Goal: Task Accomplishment & Management: Use online tool/utility

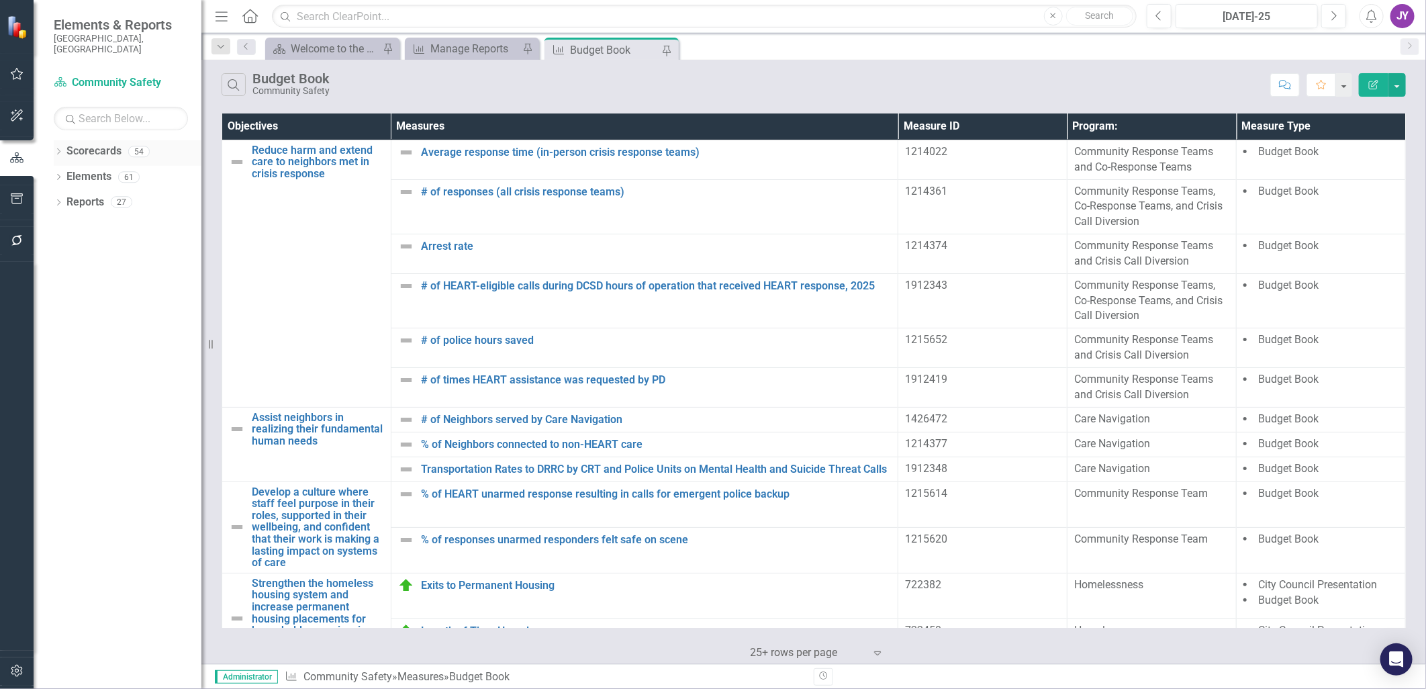
click at [58, 148] on div "Dropdown" at bounding box center [58, 153] width 9 height 11
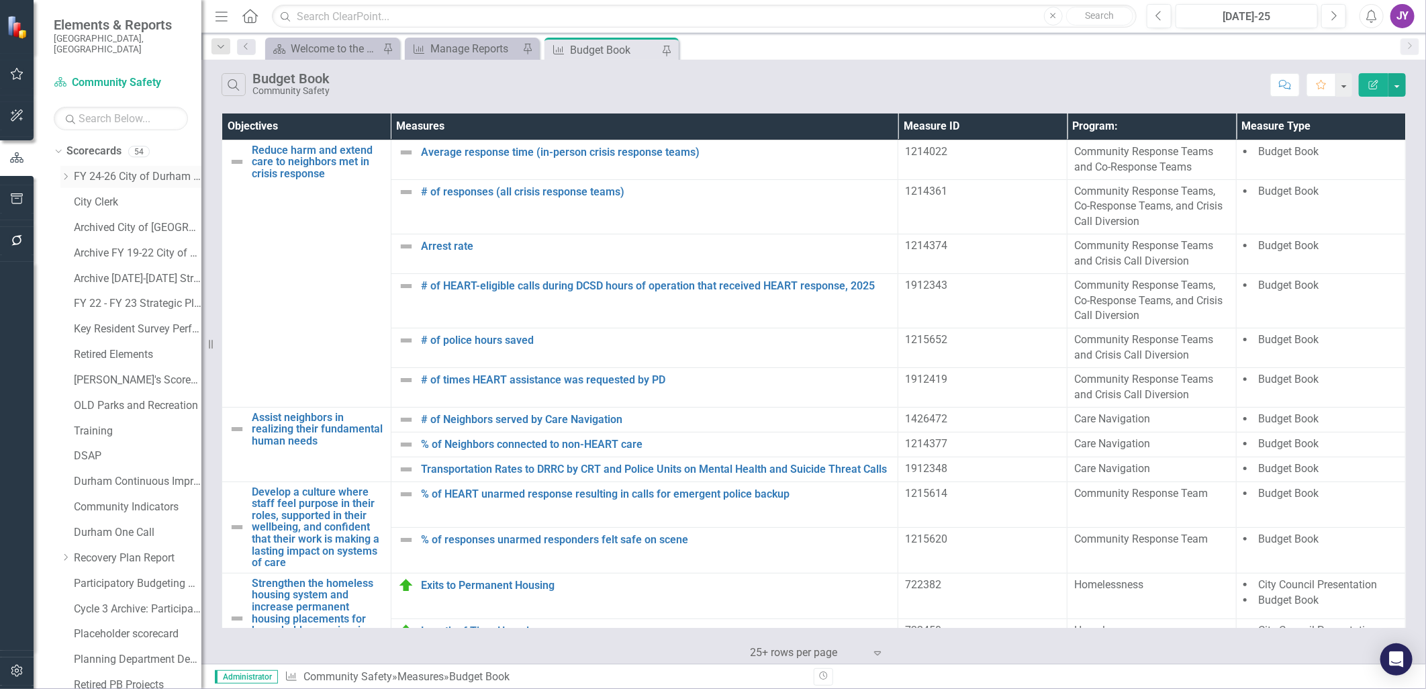
click at [60, 173] on icon "Dropdown" at bounding box center [65, 177] width 10 height 8
click at [132, 220] on link "Budget and Management Services" at bounding box center [144, 227] width 114 height 15
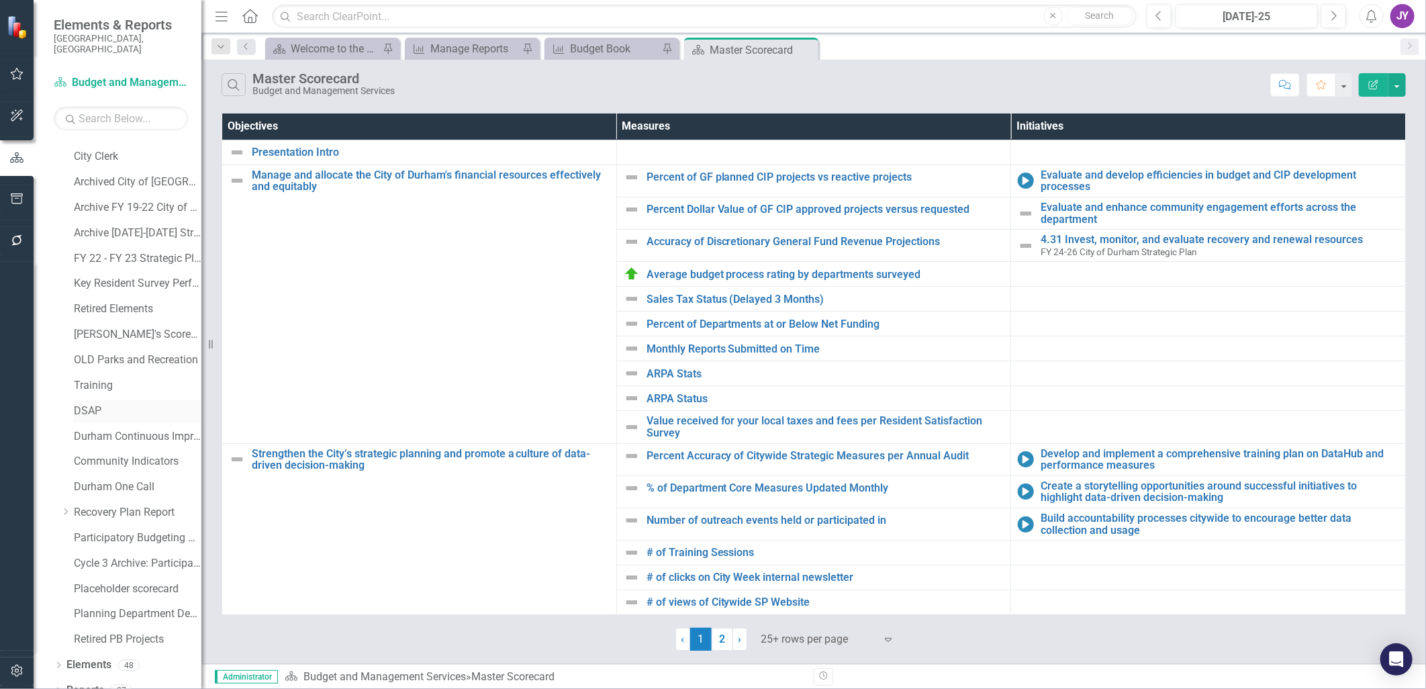
scroll to position [661, 0]
click at [98, 652] on link "Elements" at bounding box center [88, 659] width 45 height 15
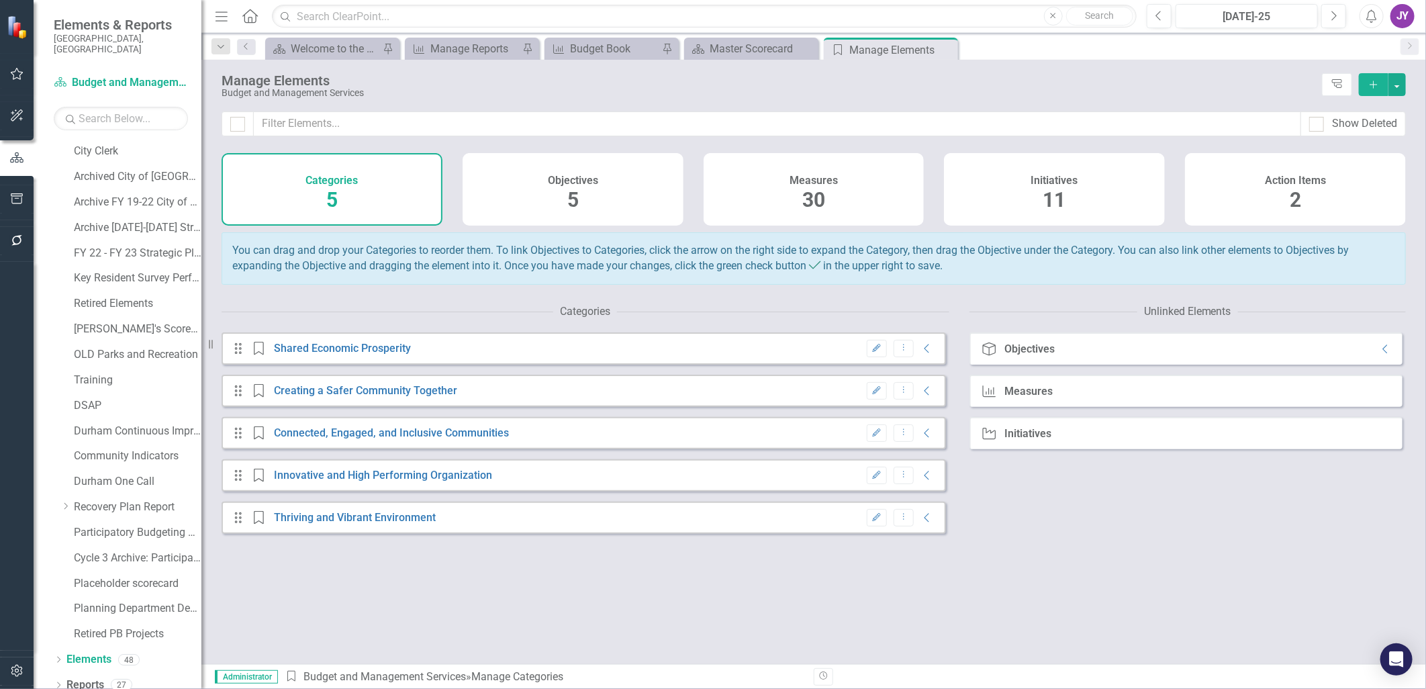
click at [567, 196] on span "5" at bounding box center [572, 199] width 11 height 23
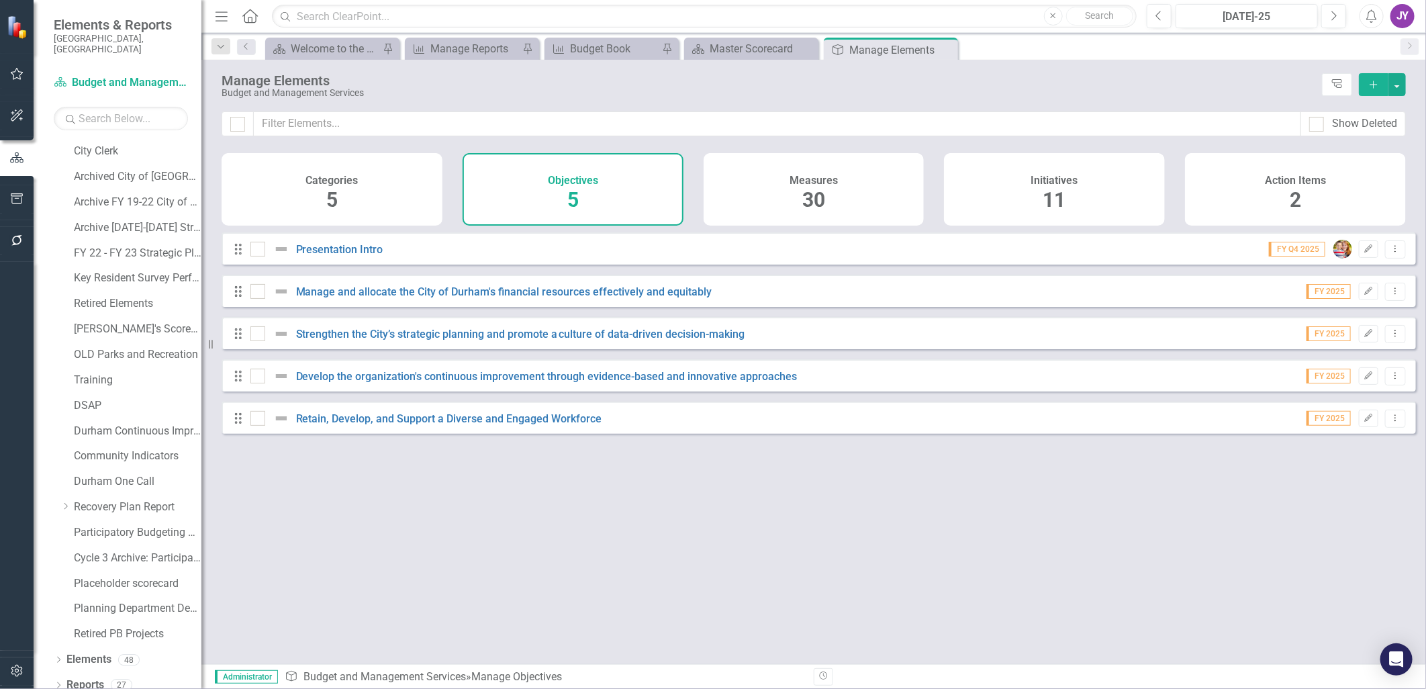
click at [1366, 85] on button "Add" at bounding box center [1374, 84] width 30 height 23
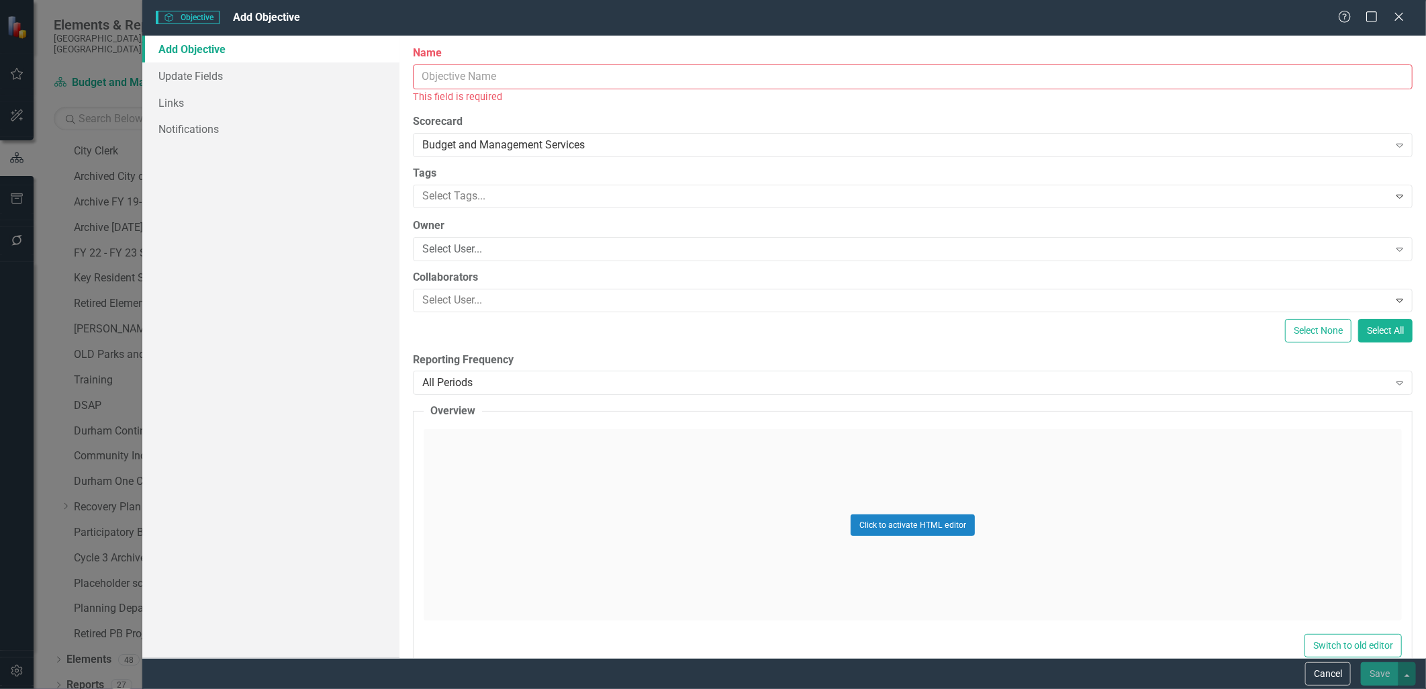
click at [493, 68] on input "Name" at bounding box center [913, 76] width 1000 height 25
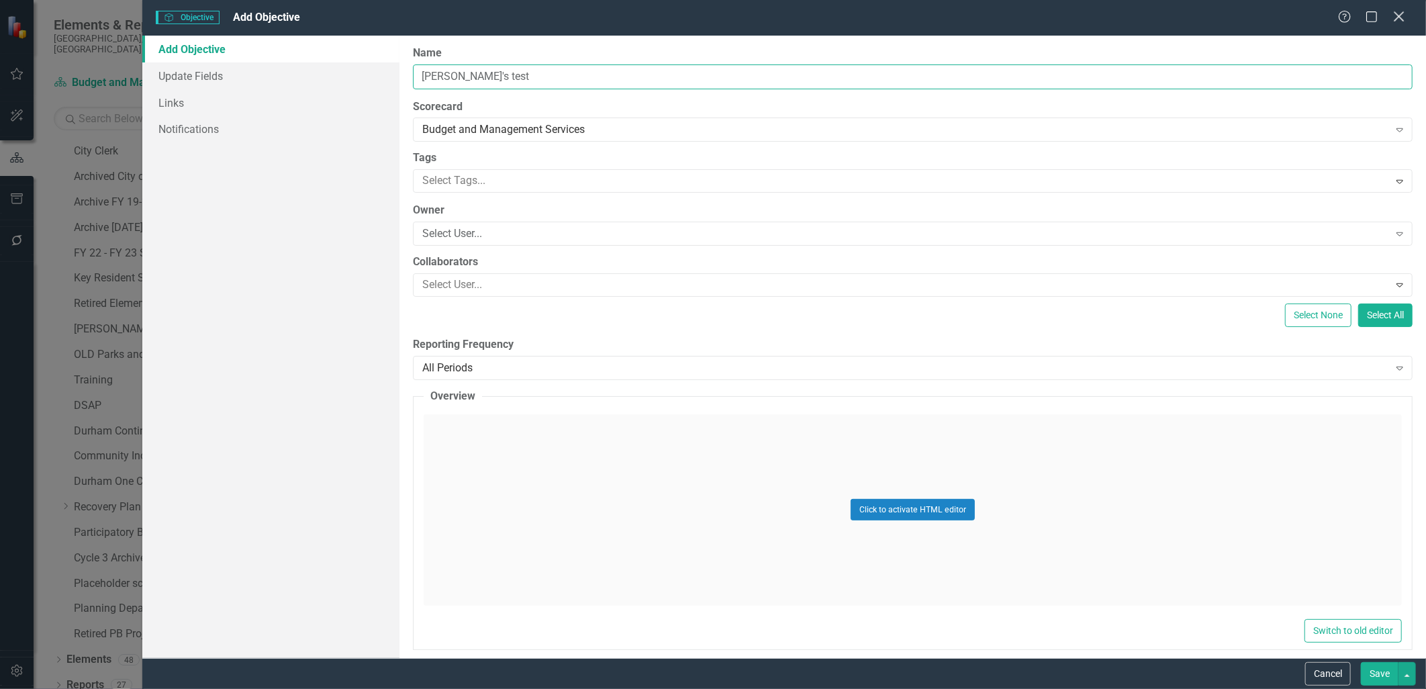
type input "[PERSON_NAME]'s test"
click at [1398, 22] on icon "Close" at bounding box center [1398, 16] width 17 height 13
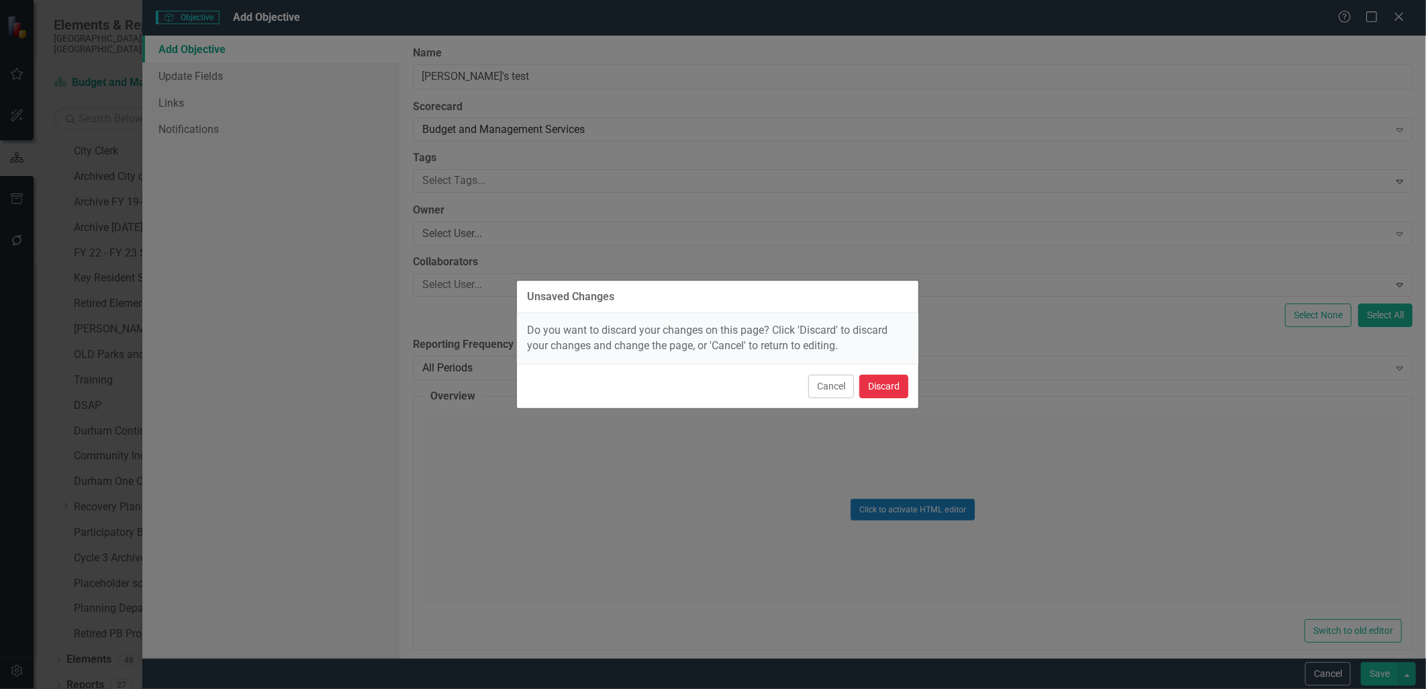
click at [898, 385] on button "Discard" at bounding box center [883, 386] width 49 height 23
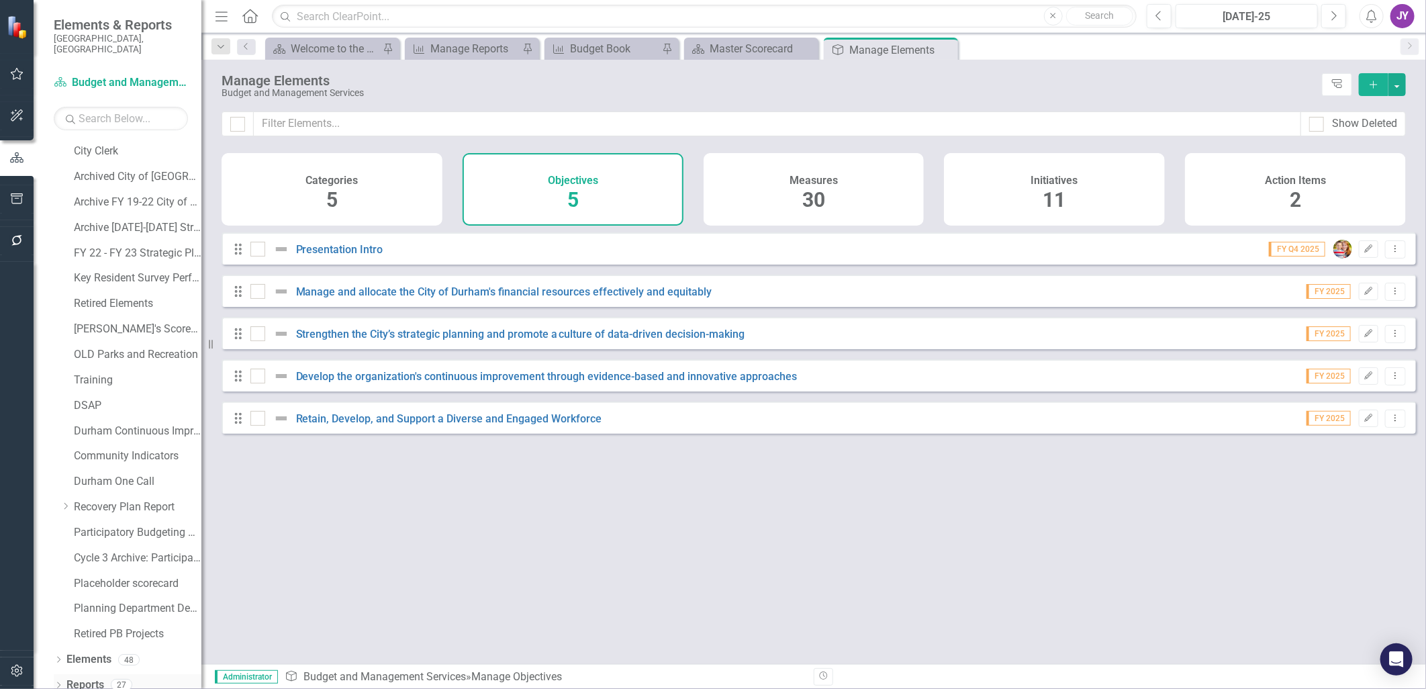
click at [85, 677] on link "Reports" at bounding box center [85, 684] width 38 height 15
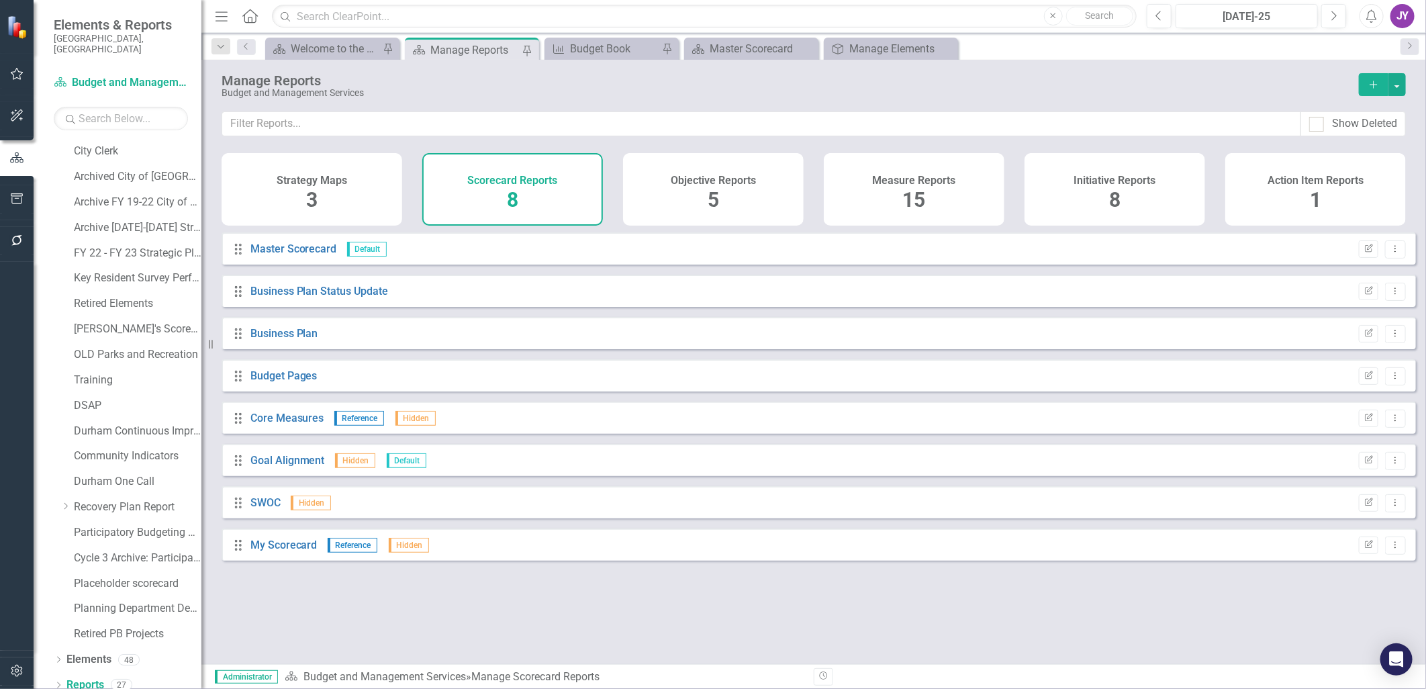
click at [693, 182] on h4 "Objective Reports" at bounding box center [713, 181] width 85 height 12
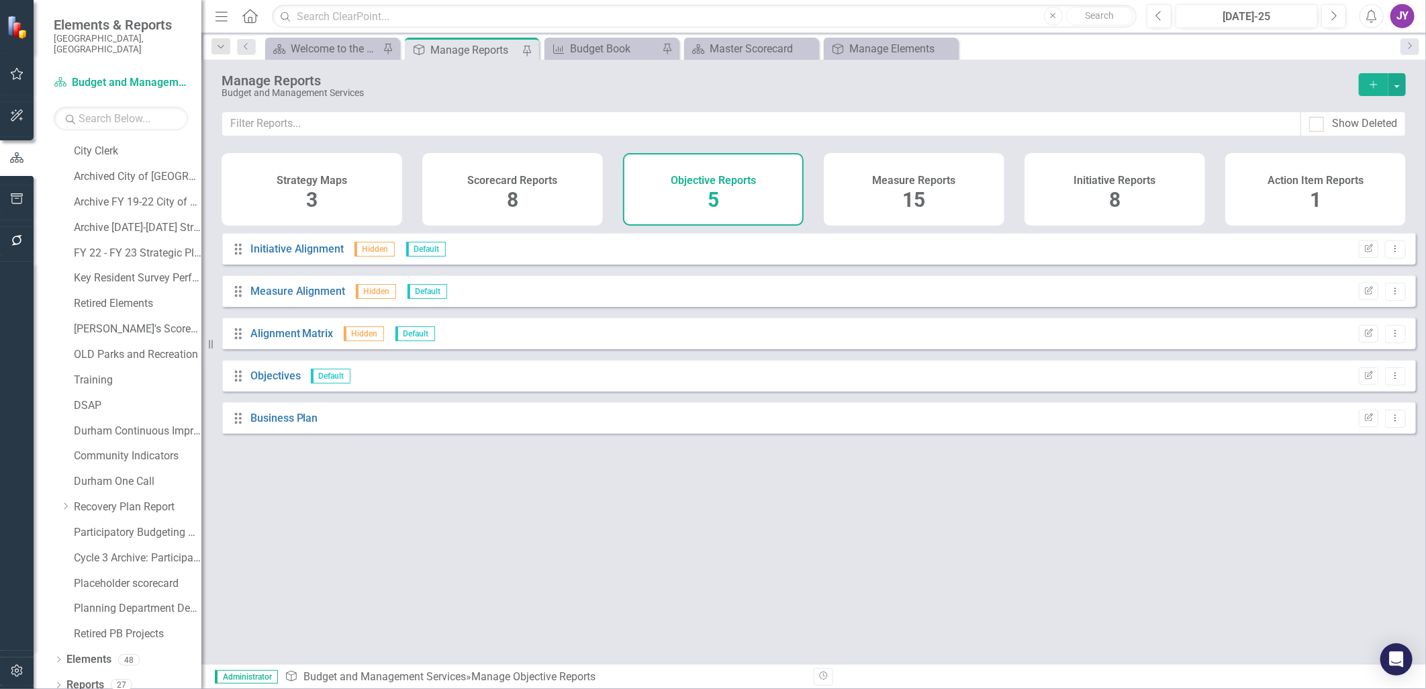
click at [1368, 80] on icon "Add" at bounding box center [1373, 84] width 12 height 9
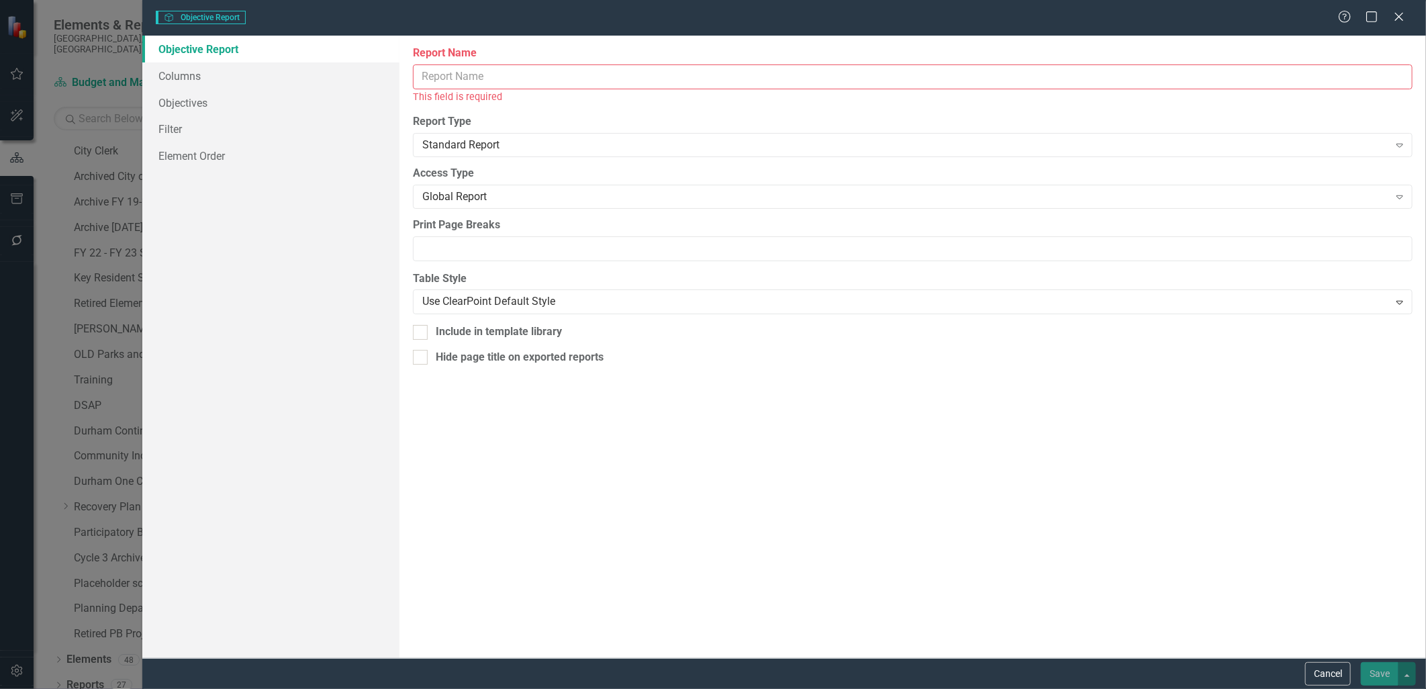
click at [514, 81] on input "Report Name" at bounding box center [913, 76] width 1000 height 25
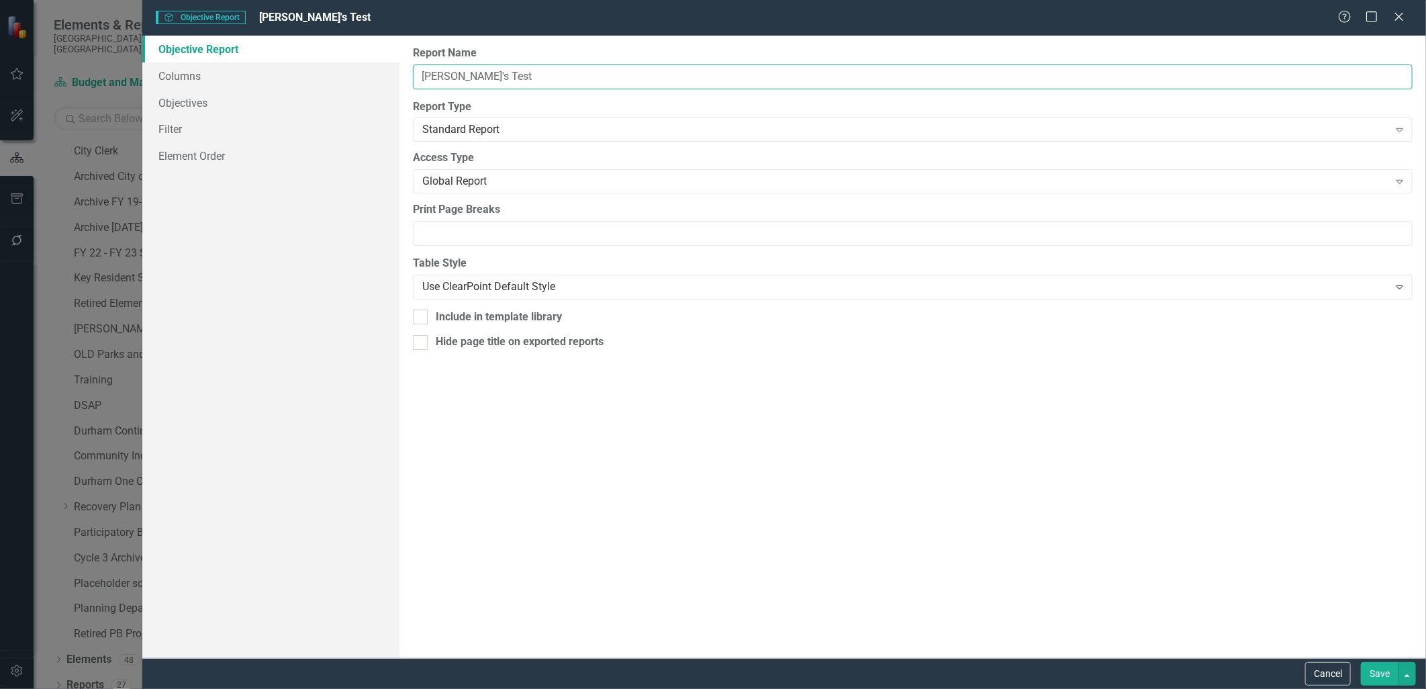
type input "[PERSON_NAME]'s Test"
click at [472, 434] on div "Report Name [PERSON_NAME]'s Test Report Type Standard Report Expand Global Repo…" at bounding box center [912, 347] width 1026 height 622
click at [481, 185] on div "Global Report" at bounding box center [905, 181] width 967 height 15
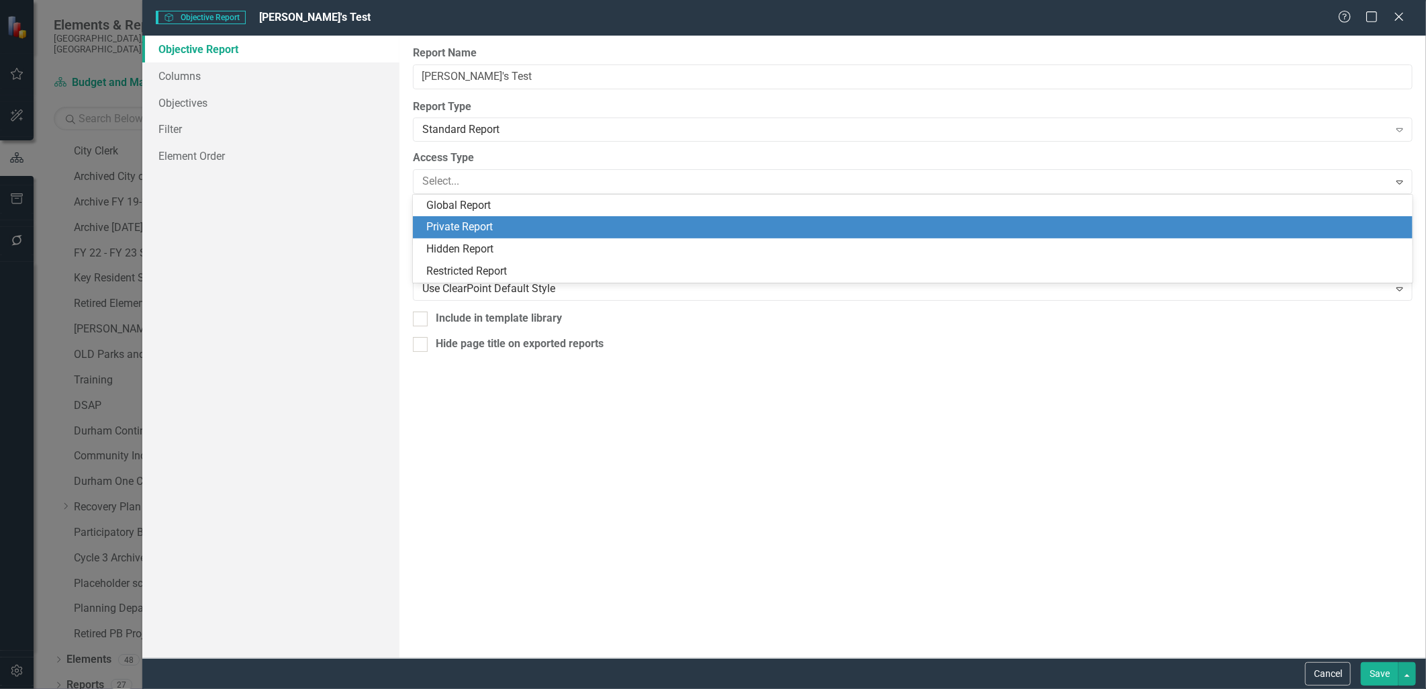
click at [485, 233] on div "Private Report" at bounding box center [915, 227] width 979 height 15
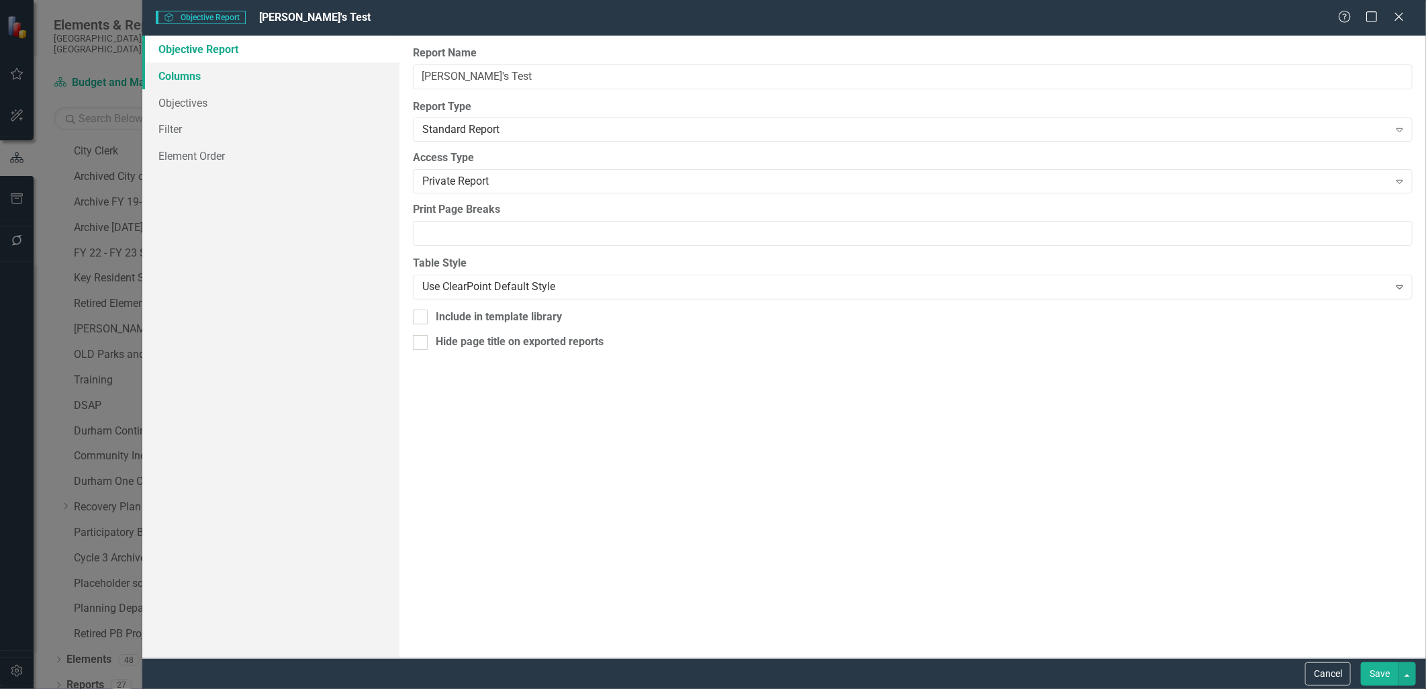
click at [187, 75] on link "Columns" at bounding box center [270, 75] width 256 height 27
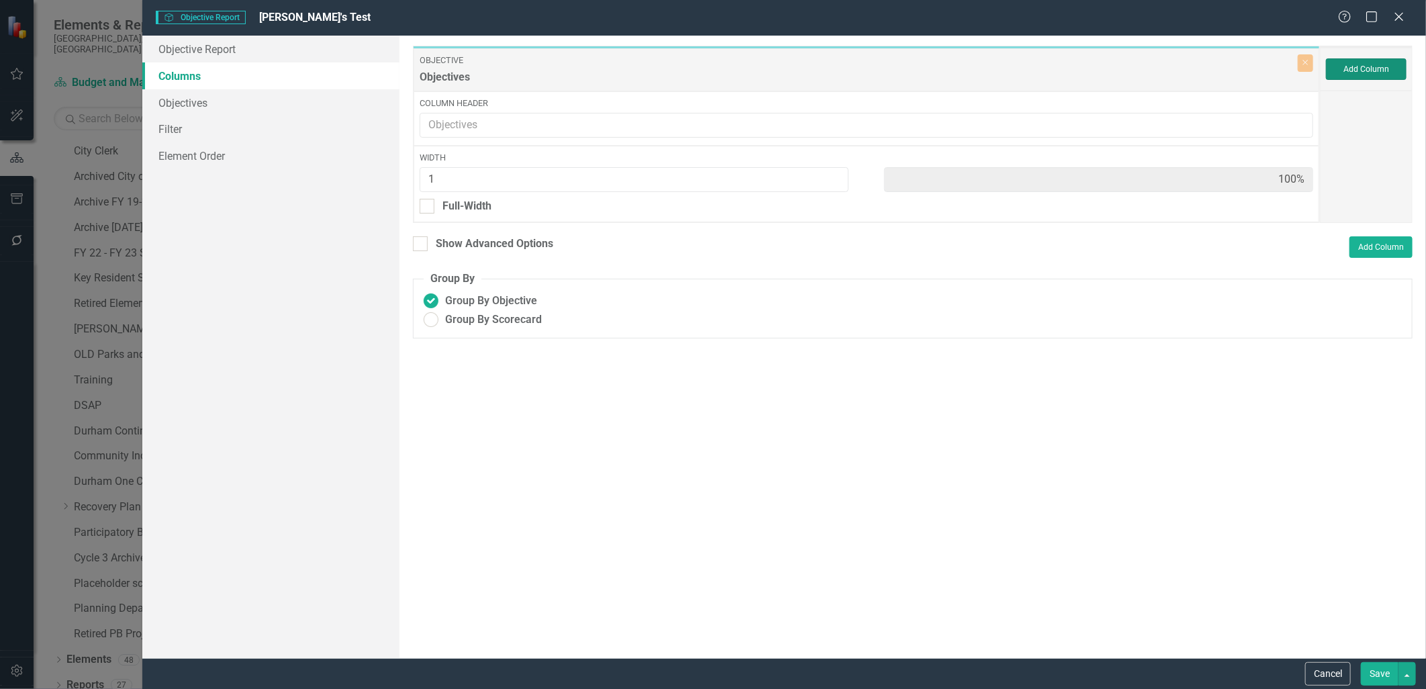
click at [1382, 70] on button "Add Column" at bounding box center [1366, 68] width 81 height 21
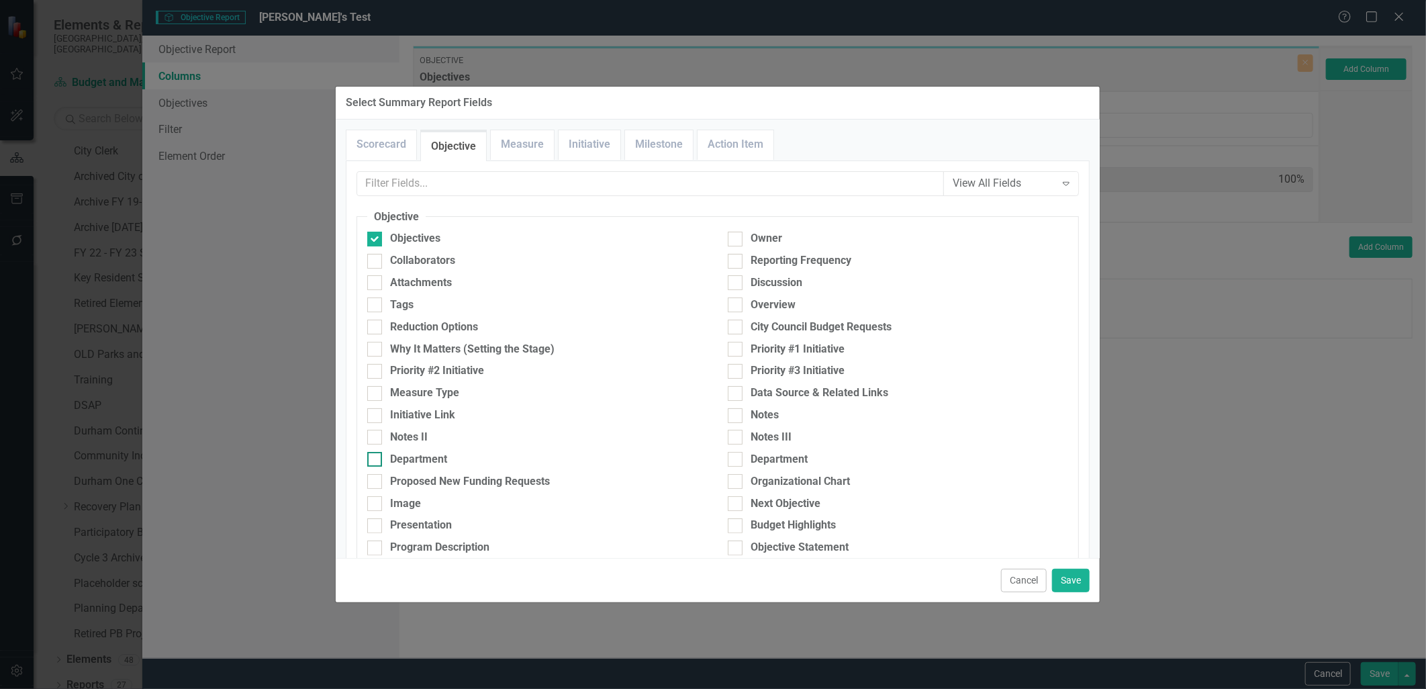
click at [423, 459] on div "Department" at bounding box center [418, 459] width 57 height 15
click at [376, 459] on input "Department" at bounding box center [371, 456] width 9 height 9
checkbox input "true"
click at [1088, 581] on button "Save" at bounding box center [1071, 580] width 38 height 23
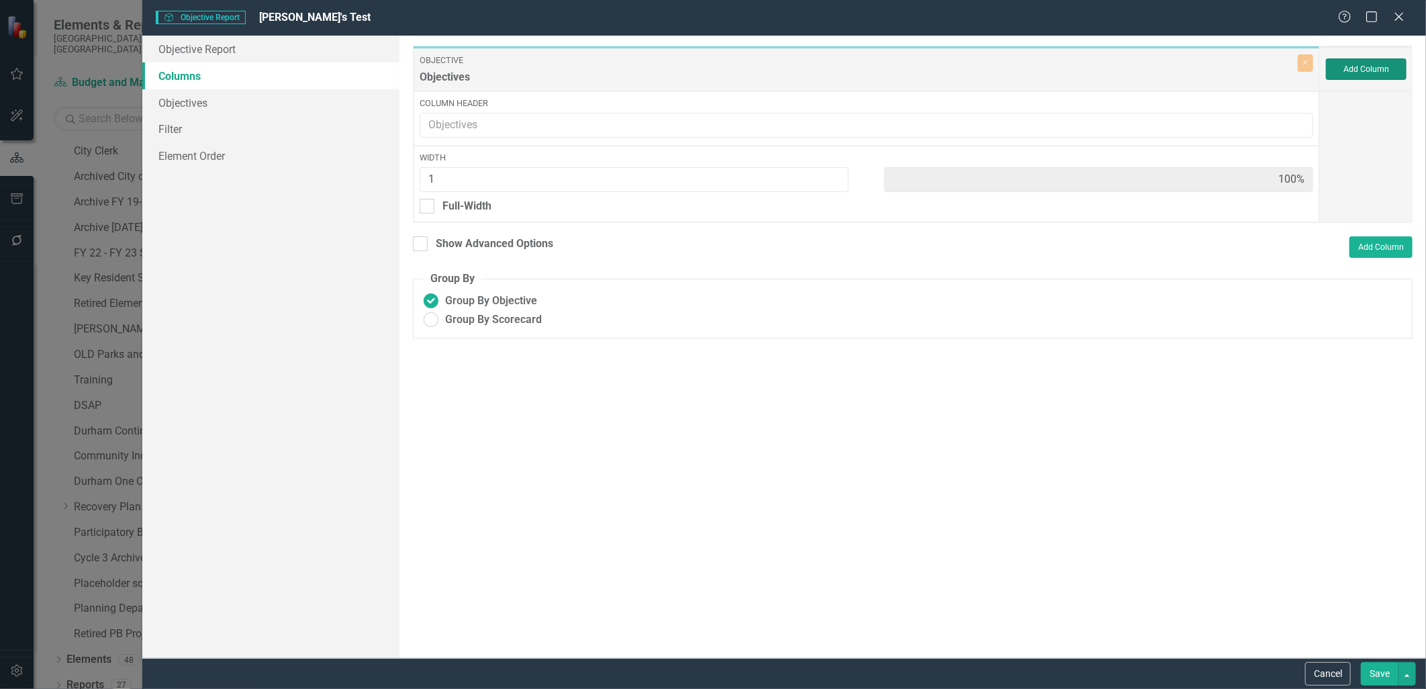
type input "50%"
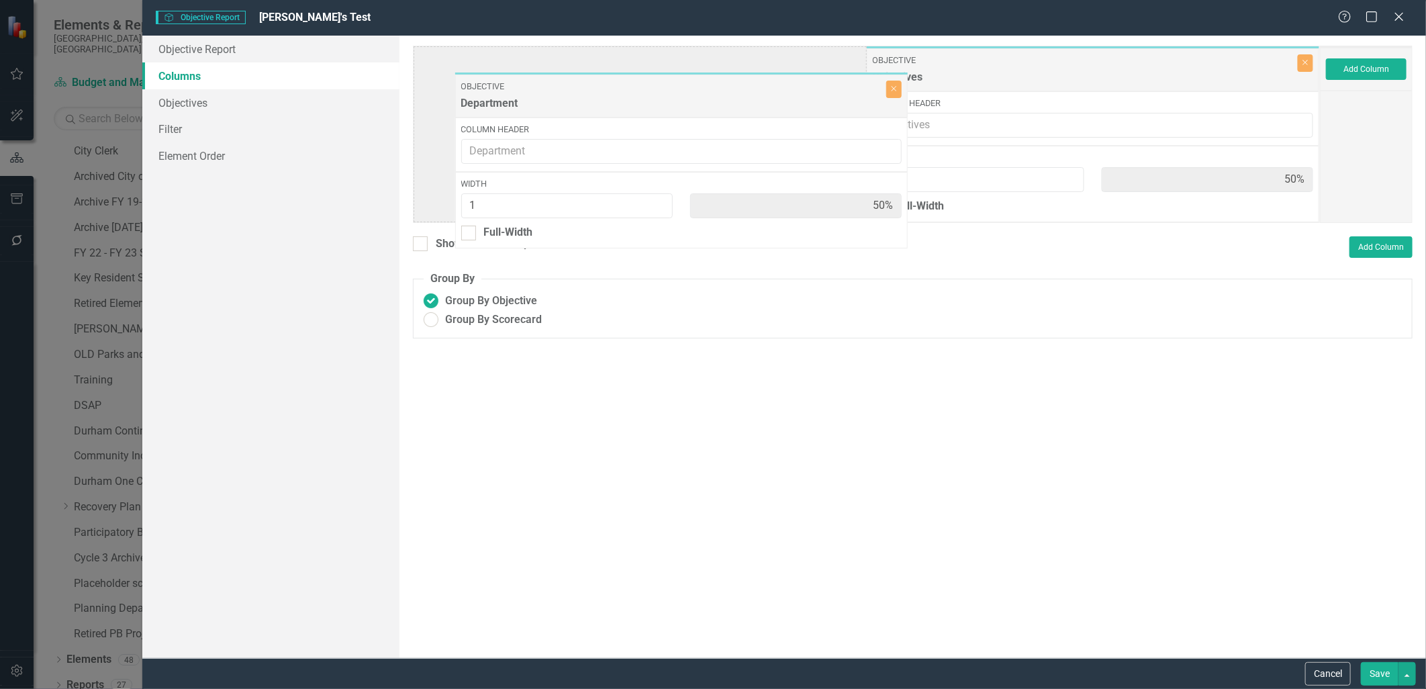
drag, startPoint x: 908, startPoint y: 79, endPoint x: 494, endPoint y: 103, distance: 414.9
click at [495, 104] on div "Objective Objectives Close Column Header Width 1 50% Full-Width Objective Depar…" at bounding box center [866, 134] width 907 height 177
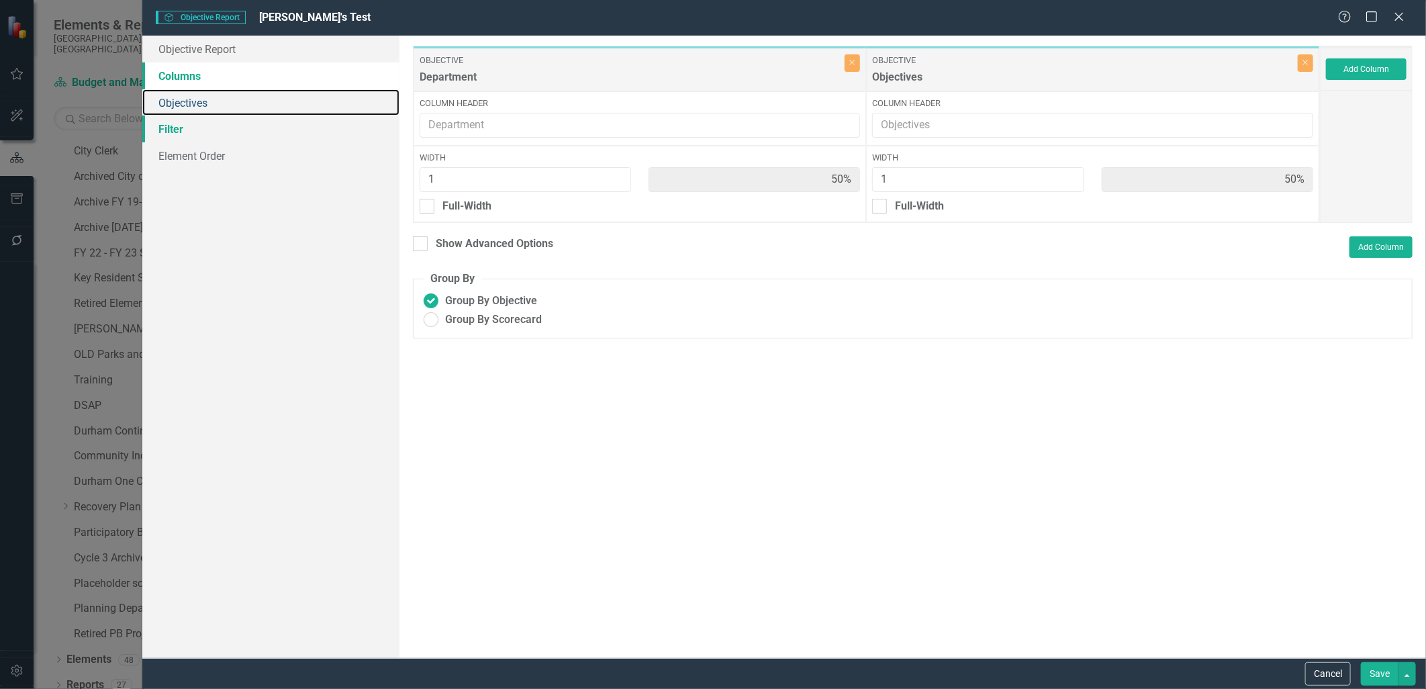
drag, startPoint x: 220, startPoint y: 112, endPoint x: 213, endPoint y: 116, distance: 7.8
click at [220, 112] on link "Objectives" at bounding box center [270, 102] width 256 height 27
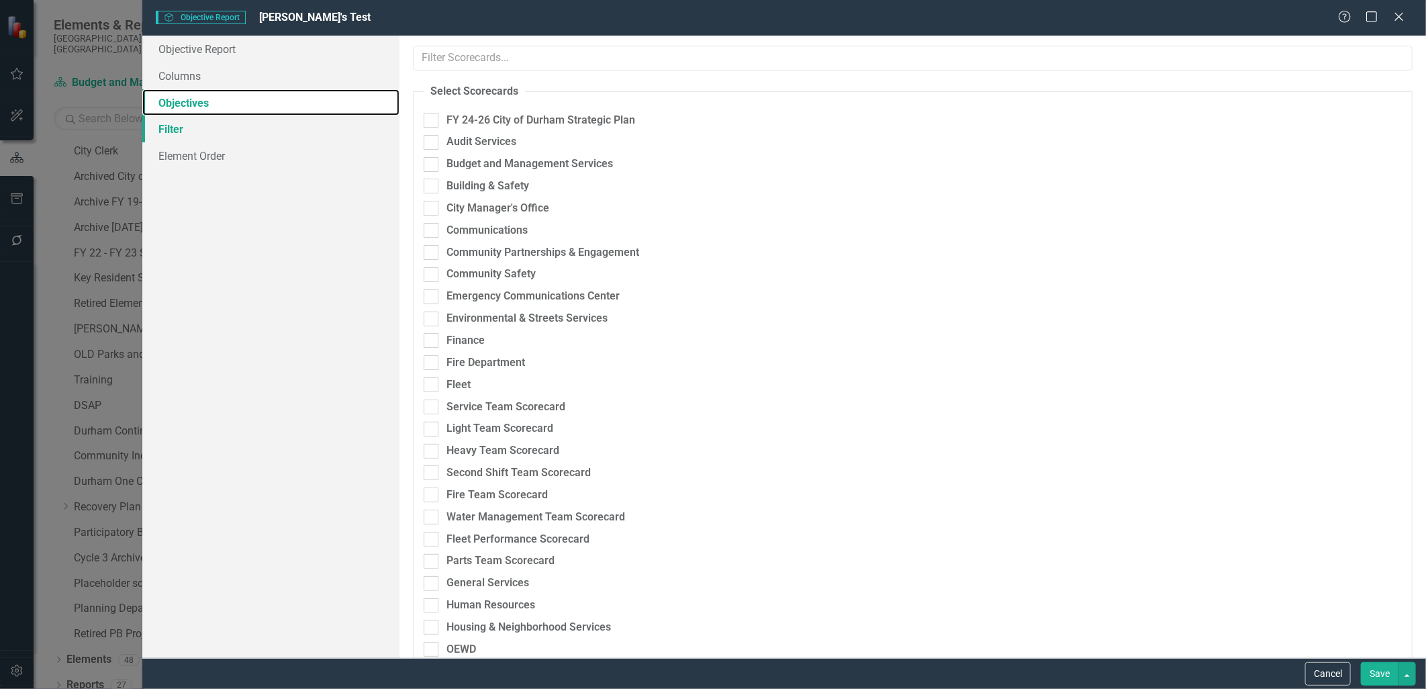
checkbox input "true"
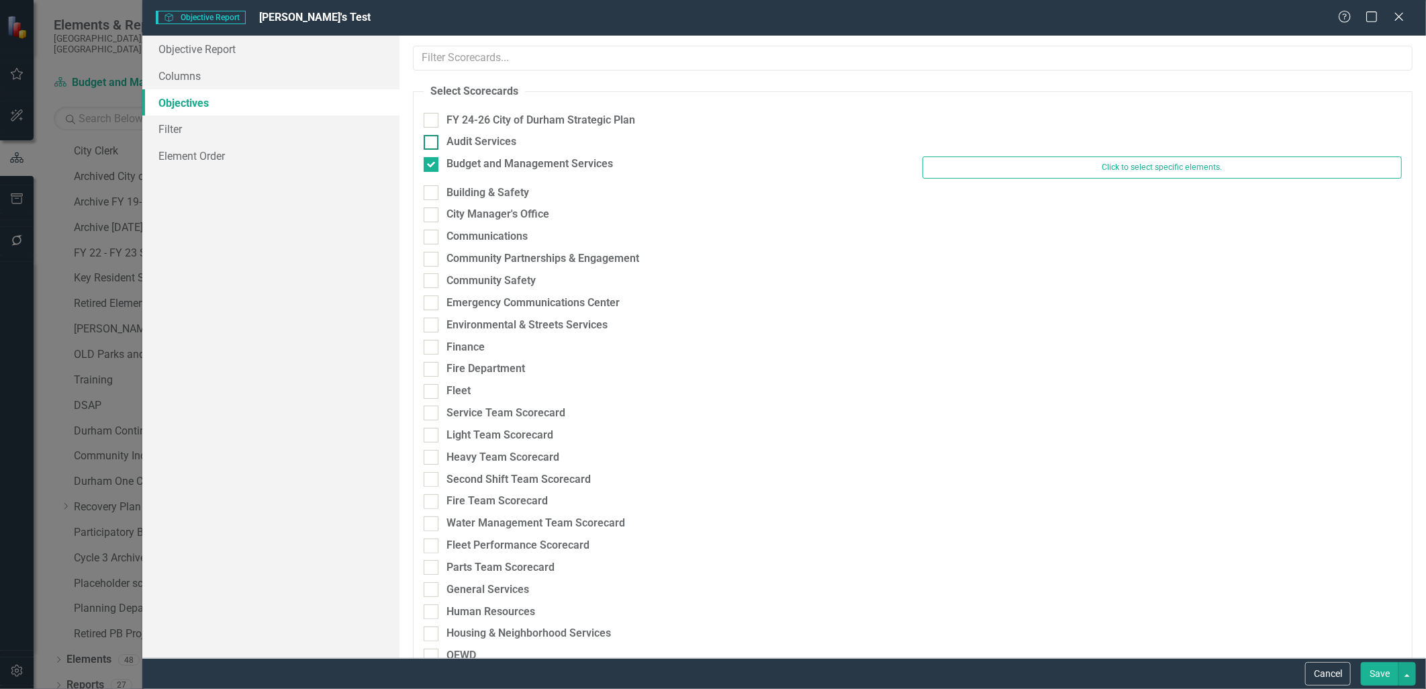
click at [431, 139] on input "Audit Services" at bounding box center [428, 139] width 9 height 9
checkbox input "true"
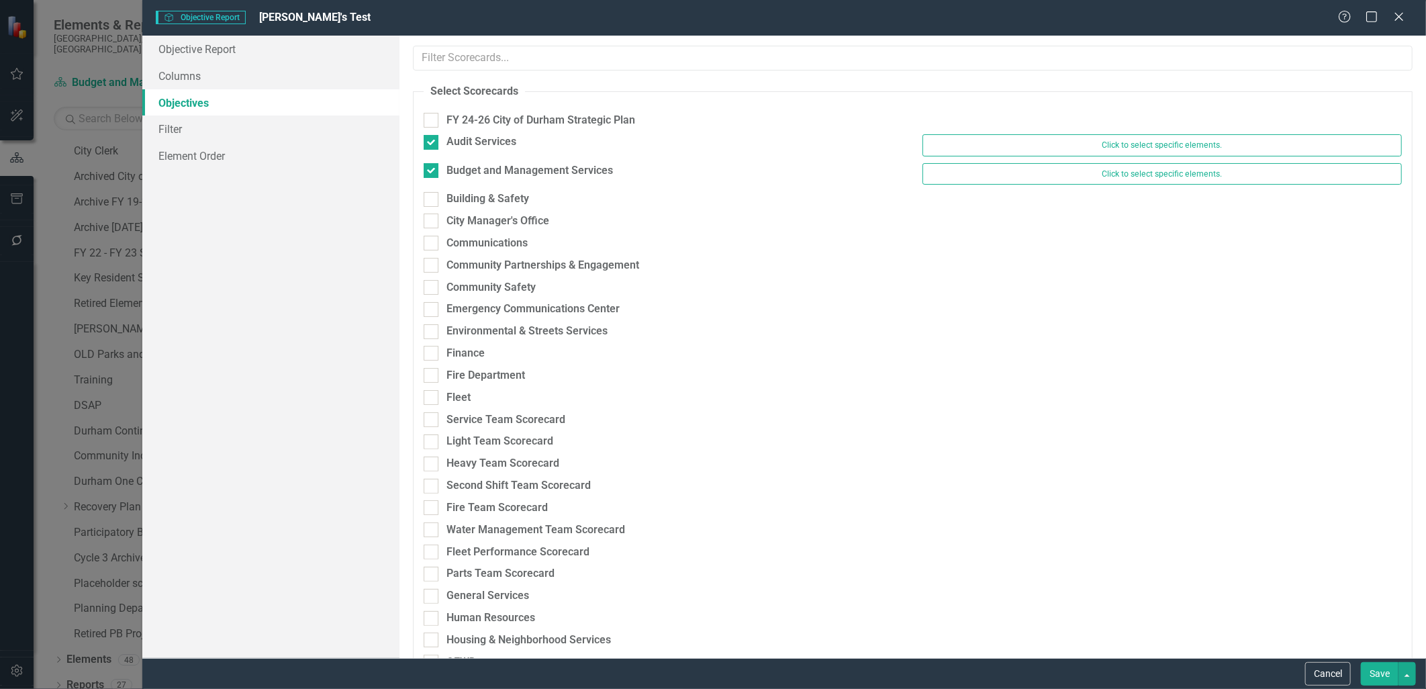
click at [432, 186] on div "Budget and Management Services Click to select specific elements." at bounding box center [913, 177] width 998 height 28
click at [430, 195] on input "Building & Safety" at bounding box center [428, 196] width 9 height 9
checkbox input "true"
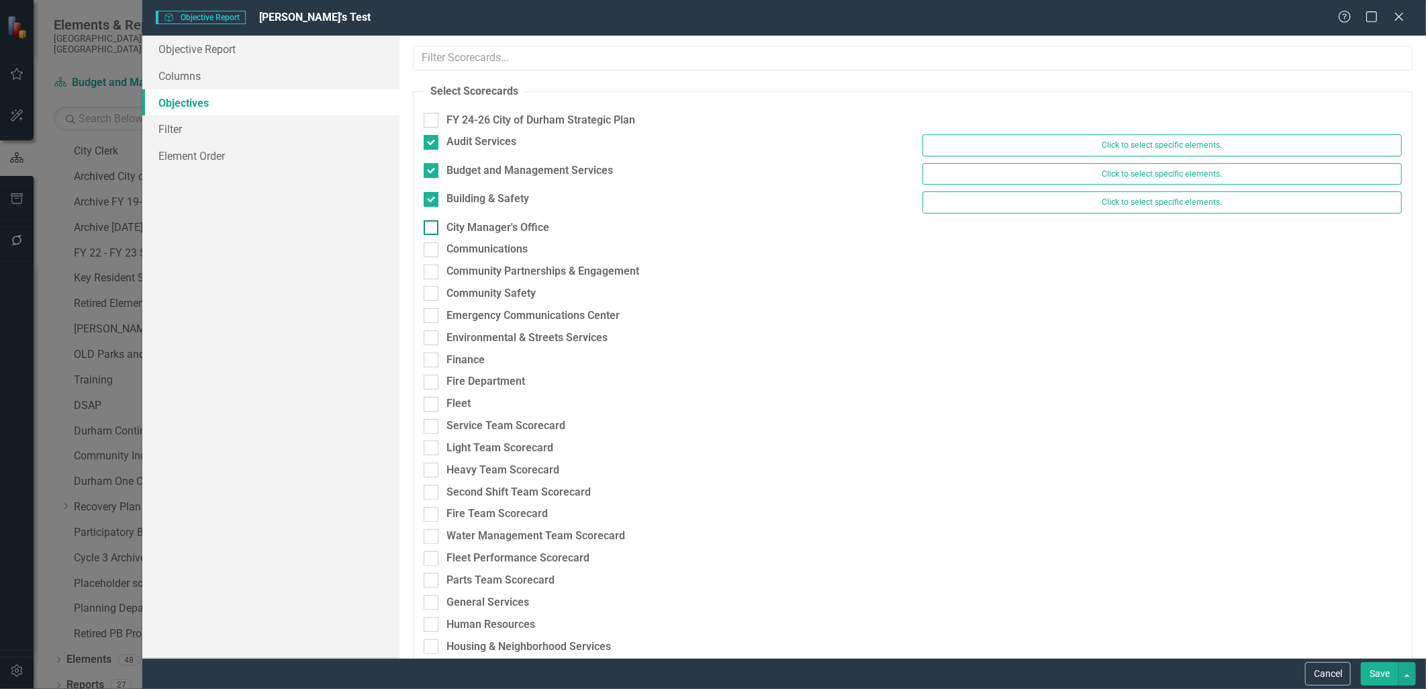
click at [432, 229] on div at bounding box center [431, 227] width 15 height 15
click at [432, 229] on input "City Manager's Office" at bounding box center [428, 224] width 9 height 9
checkbox input "true"
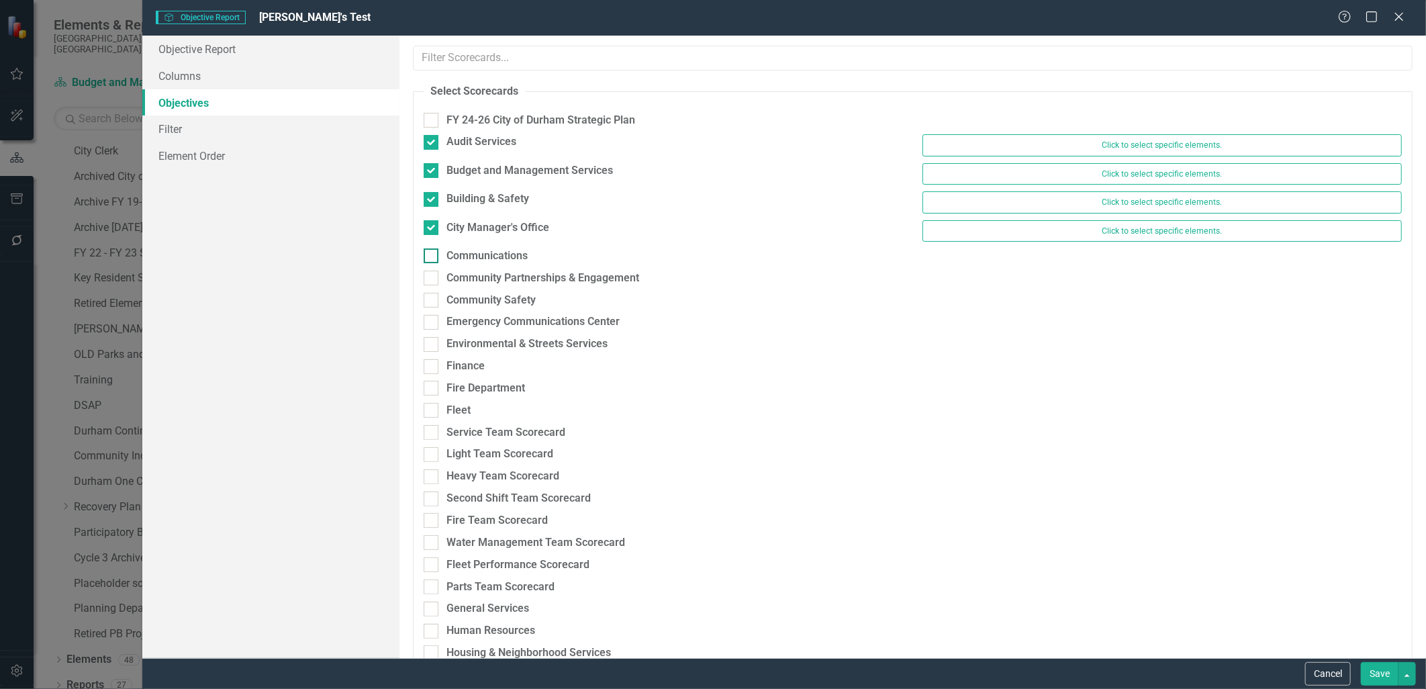
click at [434, 256] on div at bounding box center [431, 255] width 15 height 15
click at [432, 256] on input "Communications" at bounding box center [428, 252] width 9 height 9
checkbox input "true"
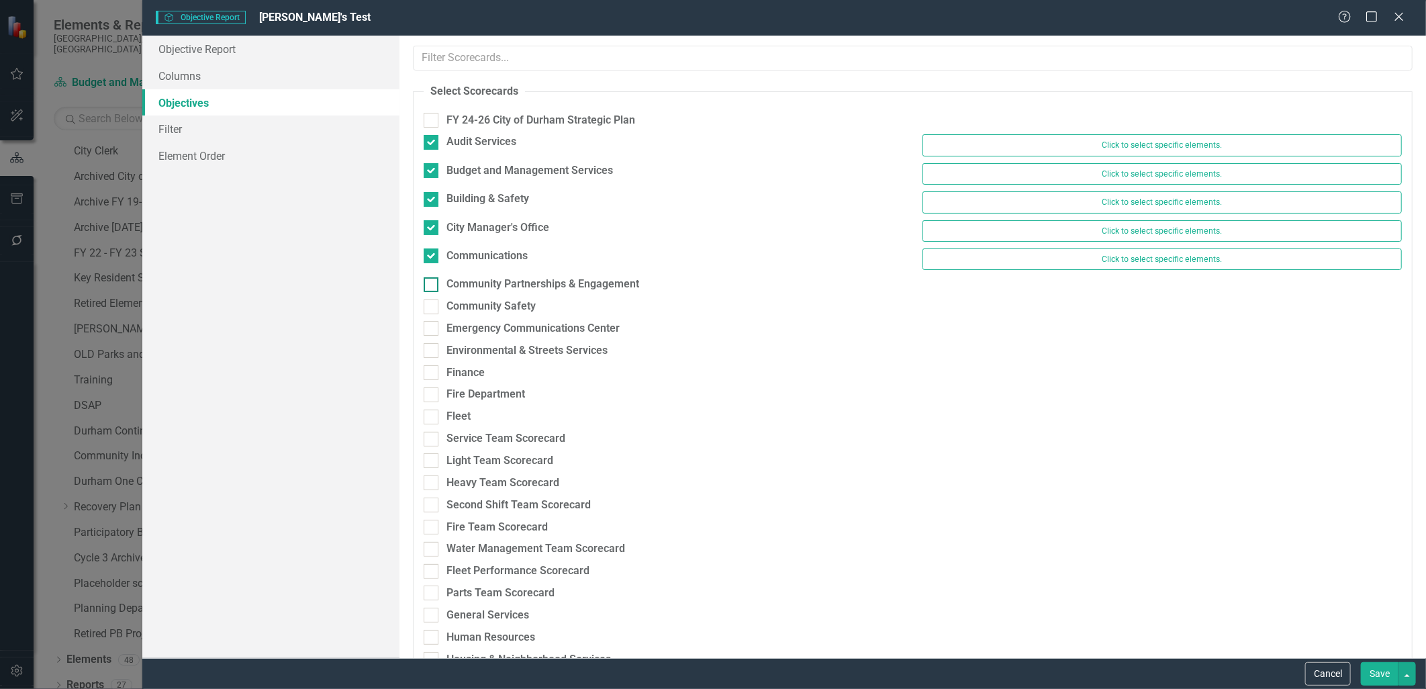
click at [430, 287] on div at bounding box center [431, 284] width 15 height 15
click at [430, 286] on input "Community Partnerships & Engagement" at bounding box center [428, 281] width 9 height 9
checkbox input "true"
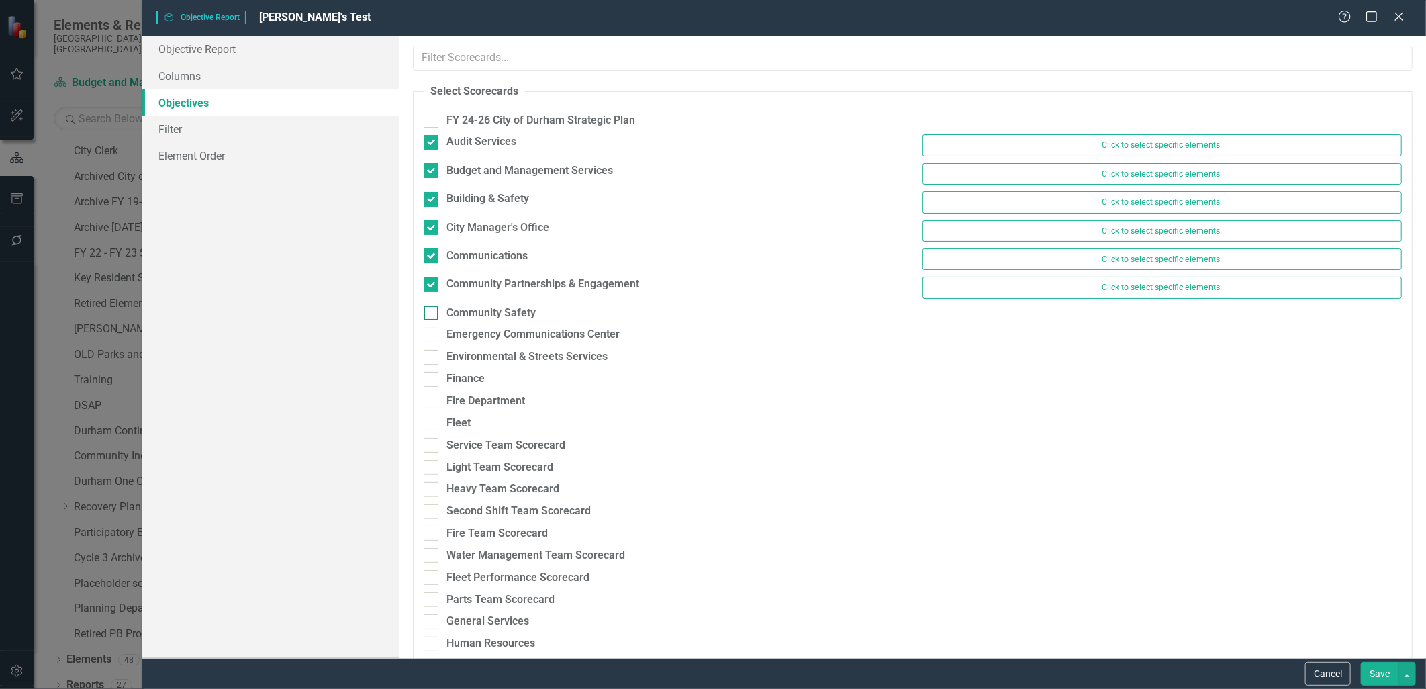
click at [430, 310] on input "Community Safety" at bounding box center [428, 309] width 9 height 9
checkbox input "true"
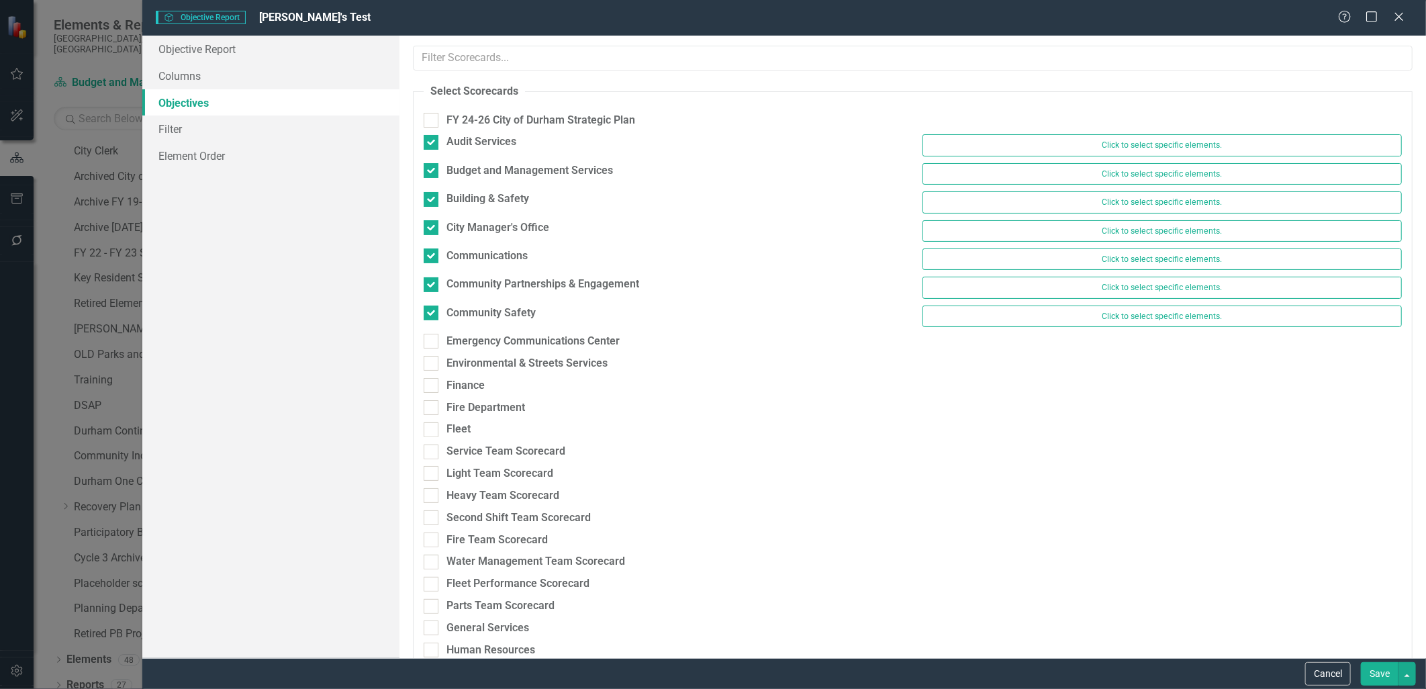
click at [434, 348] on div at bounding box center [431, 341] width 15 height 15
click at [432, 342] on input "Emergency Communications Center" at bounding box center [428, 338] width 9 height 9
checkbox input "true"
click at [434, 376] on div at bounding box center [431, 370] width 15 height 15
click at [432, 371] on input "Environmental & Streets Services" at bounding box center [428, 367] width 9 height 9
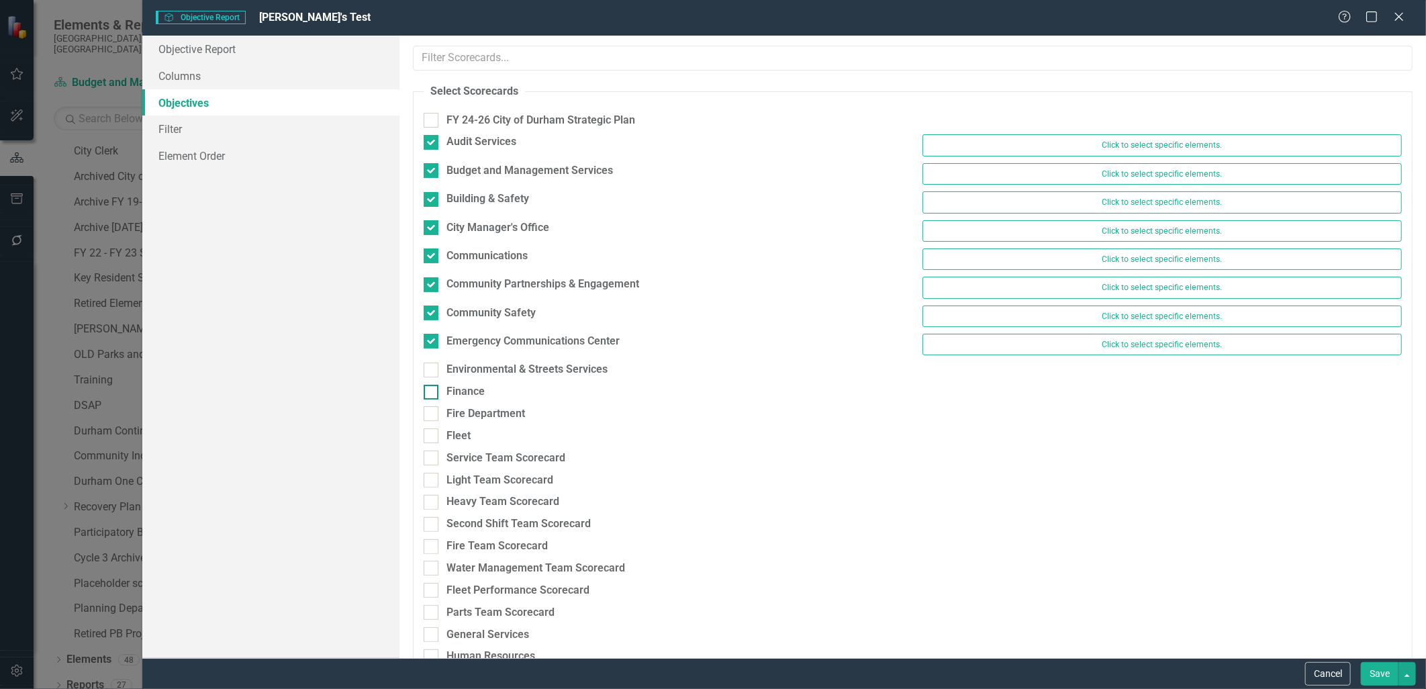
checkbox input "true"
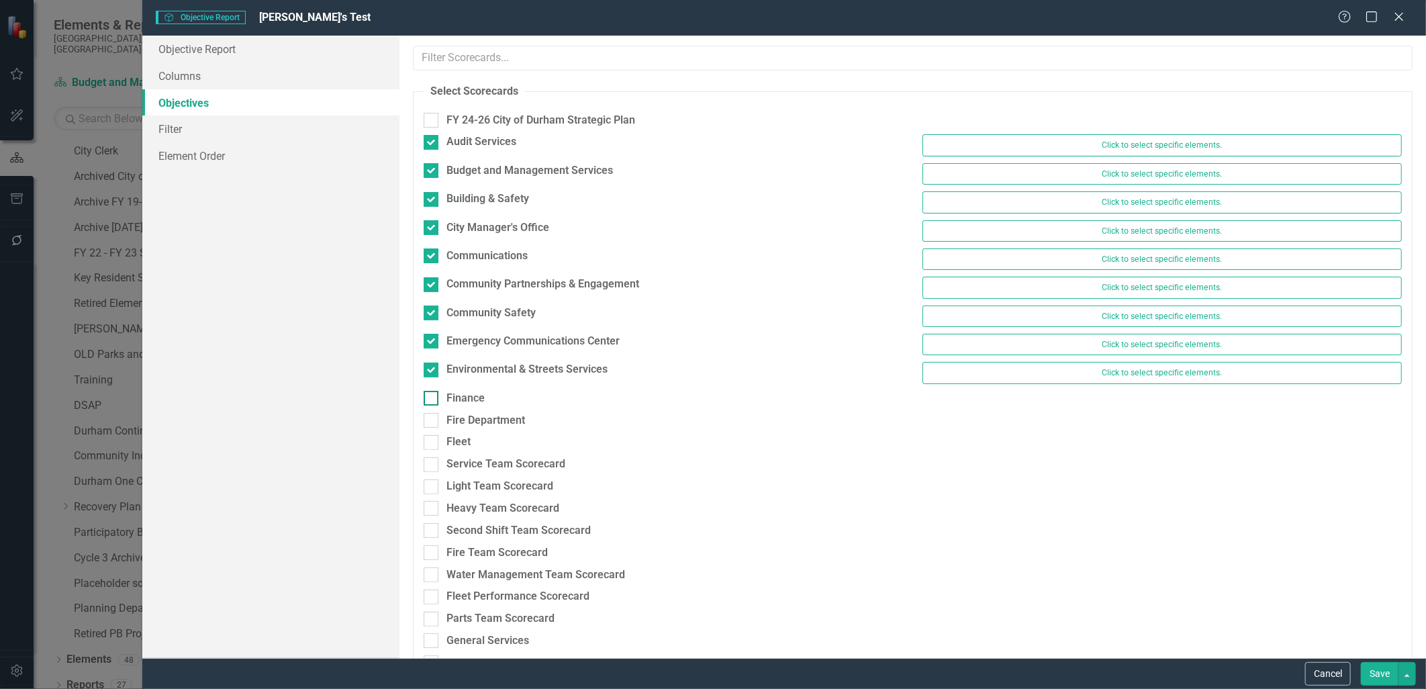
click at [432, 397] on div at bounding box center [431, 398] width 15 height 15
click at [432, 397] on input "Finance" at bounding box center [428, 395] width 9 height 9
checkbox input "true"
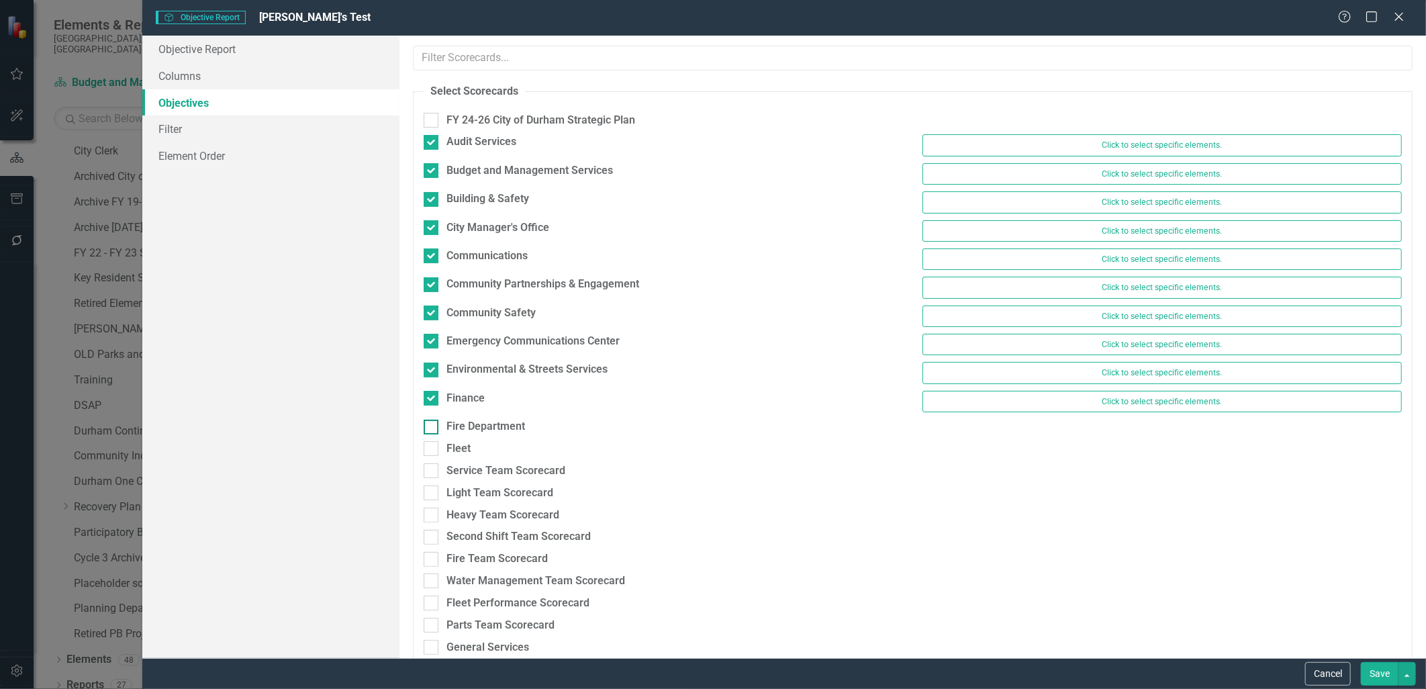
click at [428, 433] on div at bounding box center [431, 427] width 15 height 15
click at [428, 428] on input "Fire Department" at bounding box center [428, 424] width 9 height 9
checkbox input "true"
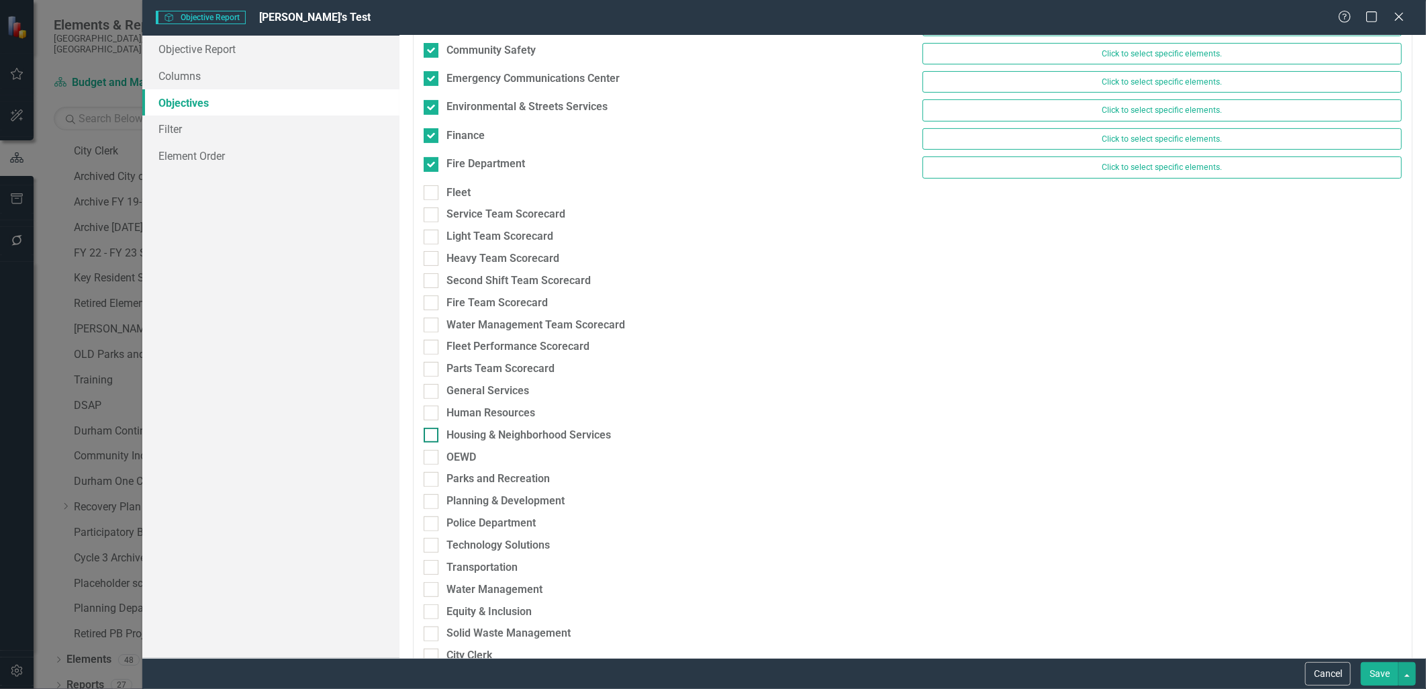
scroll to position [298, 0]
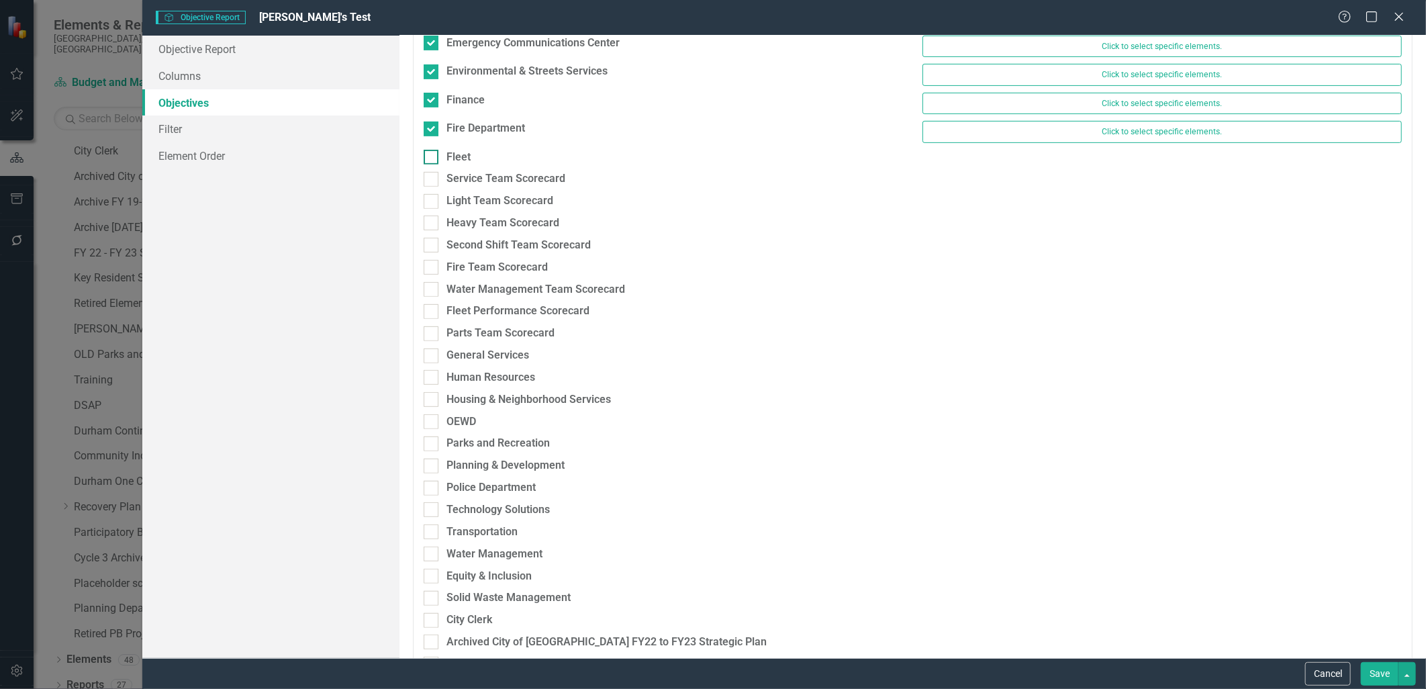
click at [432, 163] on div at bounding box center [431, 157] width 15 height 15
click at [432, 158] on input "Fleet" at bounding box center [428, 154] width 9 height 9
checkbox input "true"
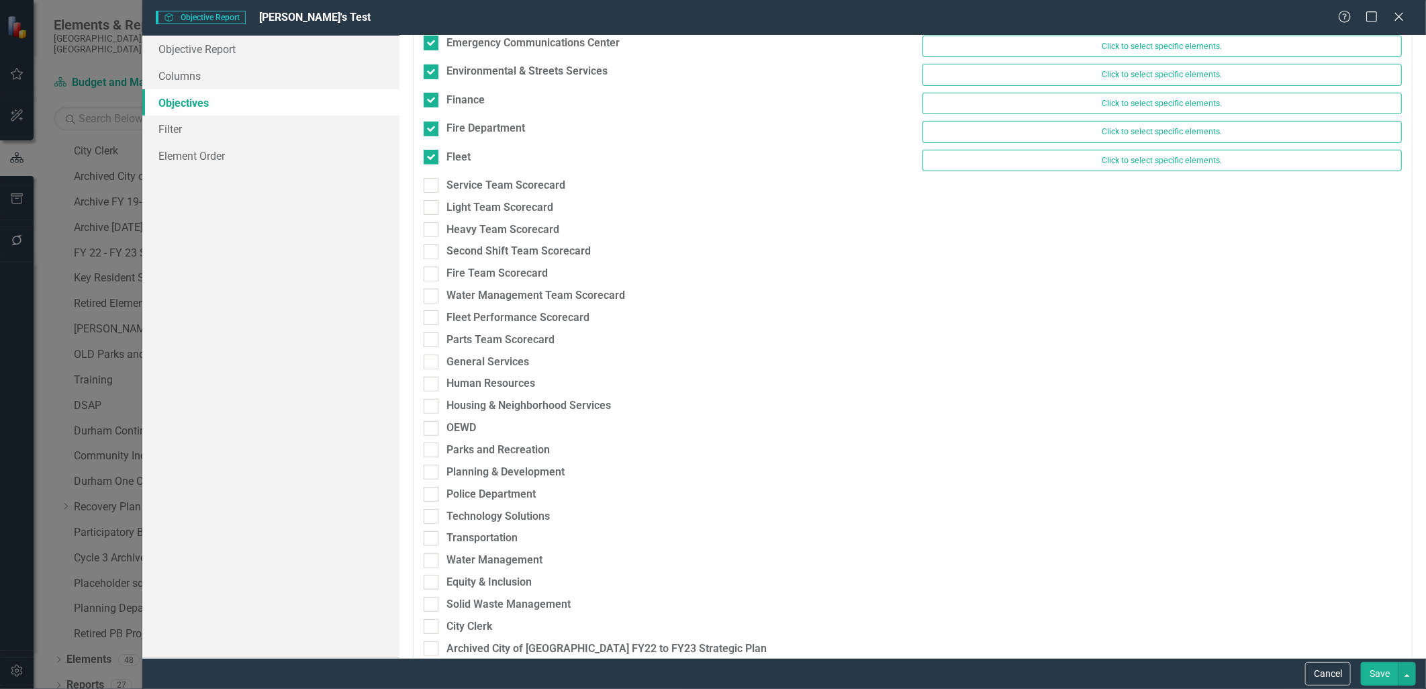
drag, startPoint x: 430, startPoint y: 189, endPoint x: 432, endPoint y: 205, distance: 16.2
click at [430, 190] on div at bounding box center [431, 185] width 15 height 15
click at [430, 187] on input "Service Team Scorecard" at bounding box center [428, 182] width 9 height 9
checkbox input "true"
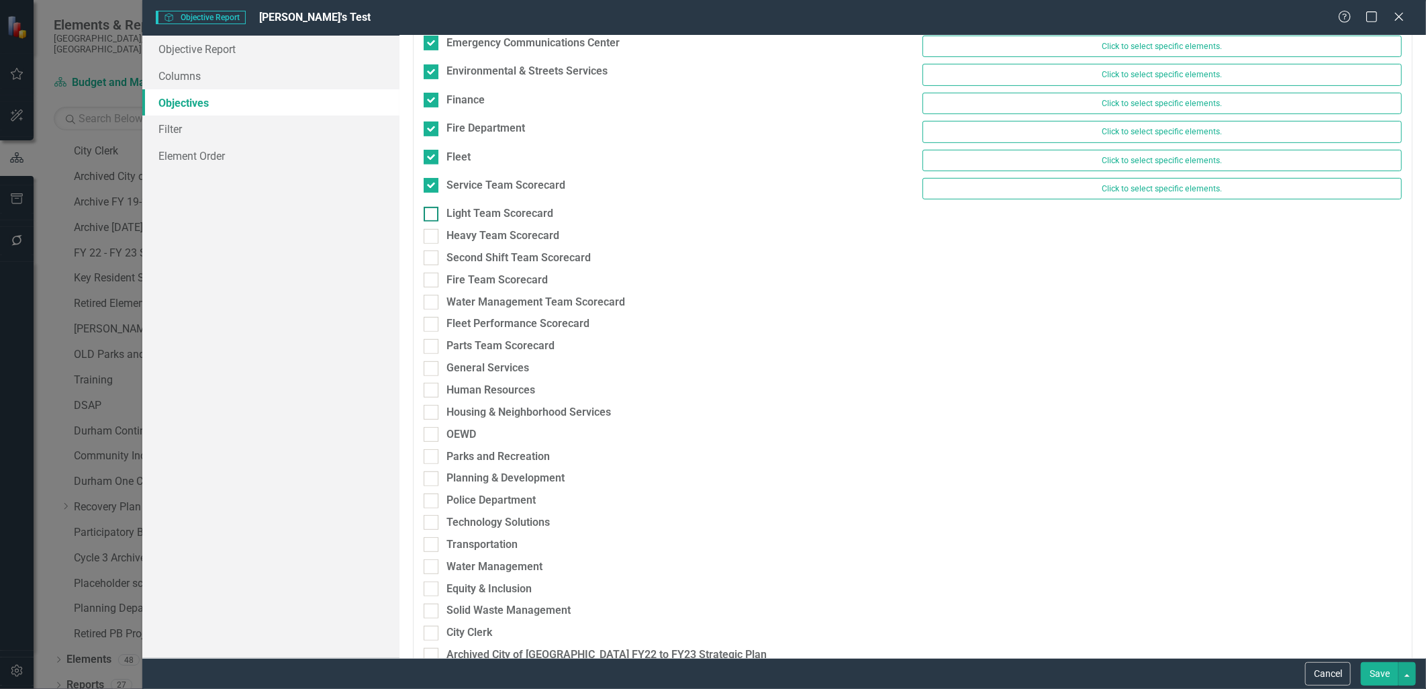
click at [432, 217] on div at bounding box center [431, 214] width 15 height 15
click at [432, 215] on input "Light Team Scorecard" at bounding box center [428, 211] width 9 height 9
checkbox input "true"
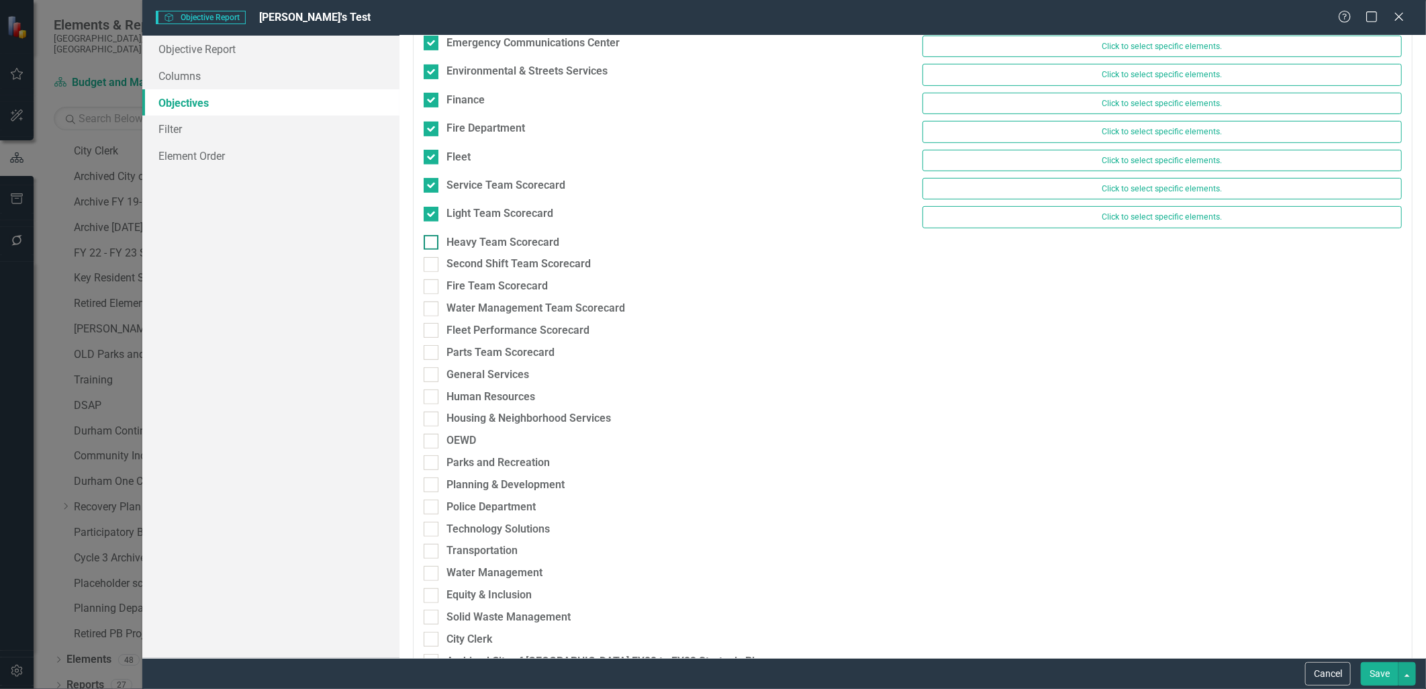
click at [430, 250] on div at bounding box center [431, 242] width 15 height 15
click at [430, 244] on input "Heavy Team Scorecard" at bounding box center [428, 239] width 9 height 9
checkbox input "true"
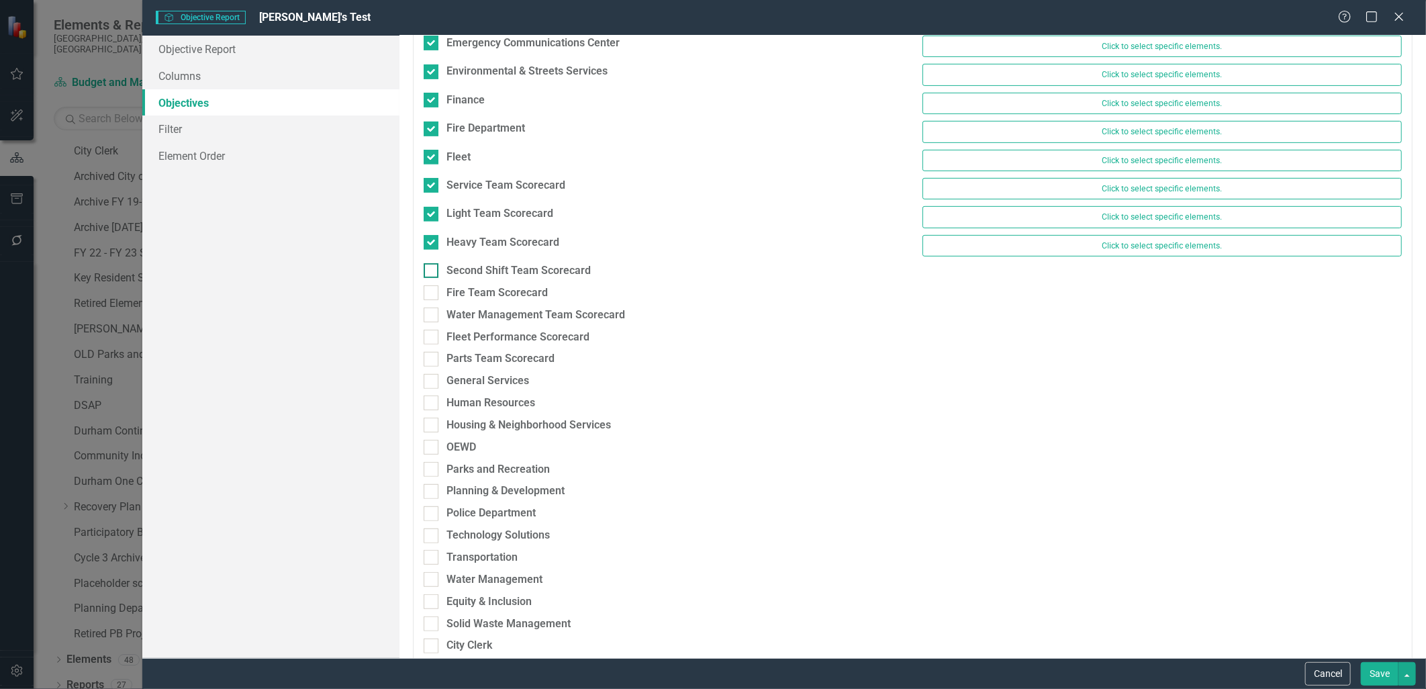
click at [426, 270] on input "Second Shift Team Scorecard" at bounding box center [428, 267] width 9 height 9
checkbox input "true"
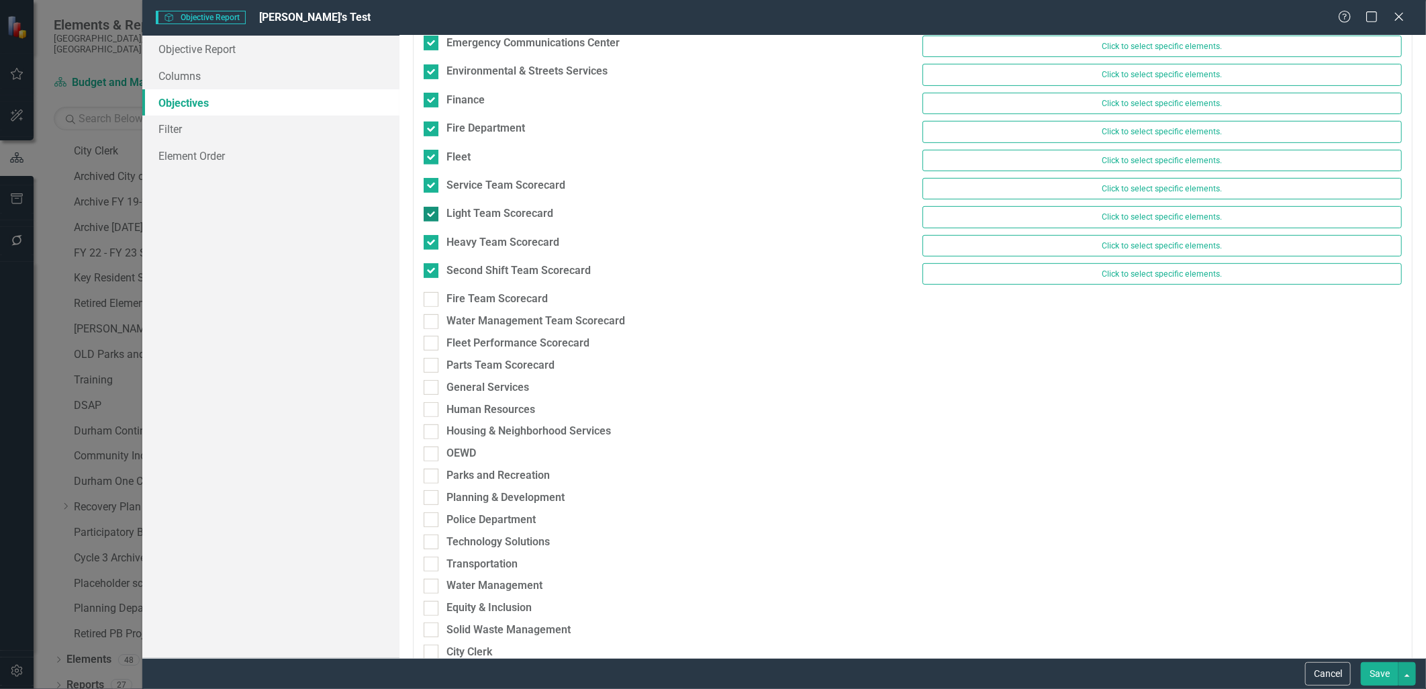
drag, startPoint x: 434, startPoint y: 185, endPoint x: 432, endPoint y: 204, distance: 18.9
click at [434, 186] on div at bounding box center [431, 185] width 15 height 15
click at [432, 186] on input "Service Team Scorecard" at bounding box center [428, 182] width 9 height 9
checkbox input "false"
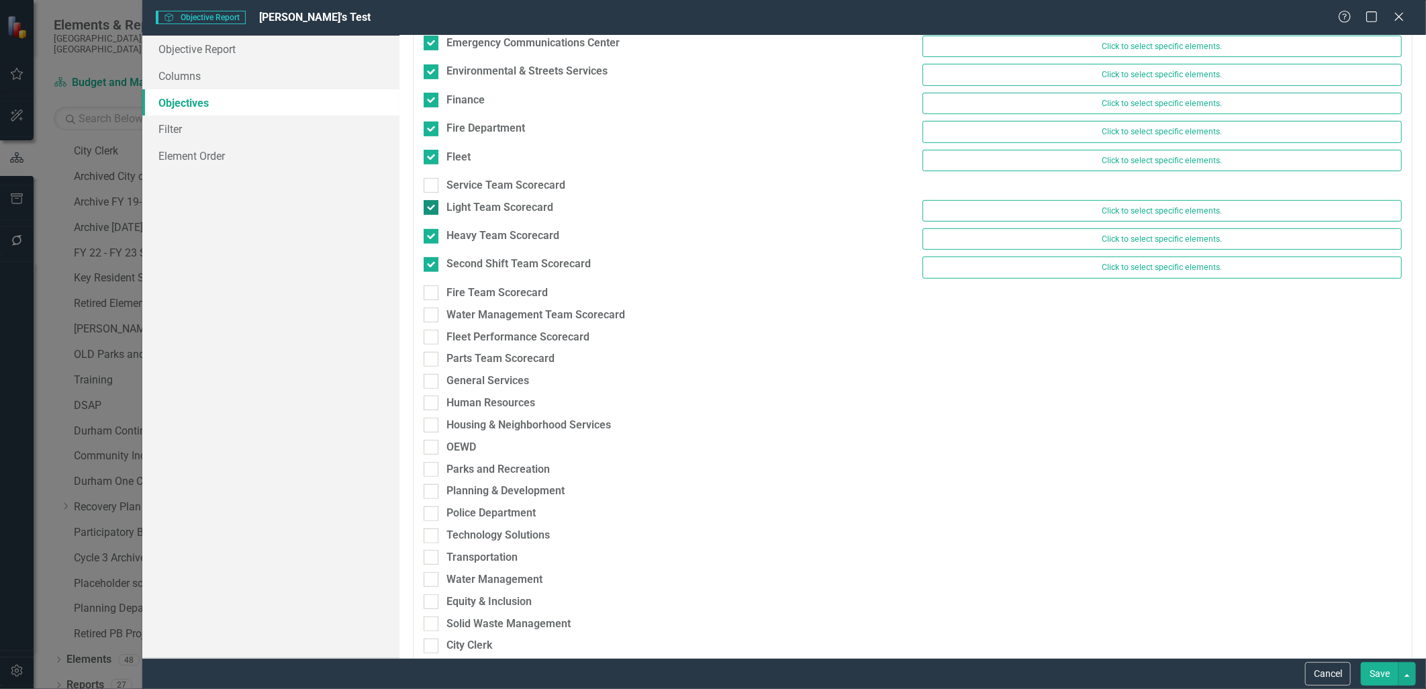
click at [431, 207] on input "Light Team Scorecard" at bounding box center [428, 204] width 9 height 9
checkbox input "false"
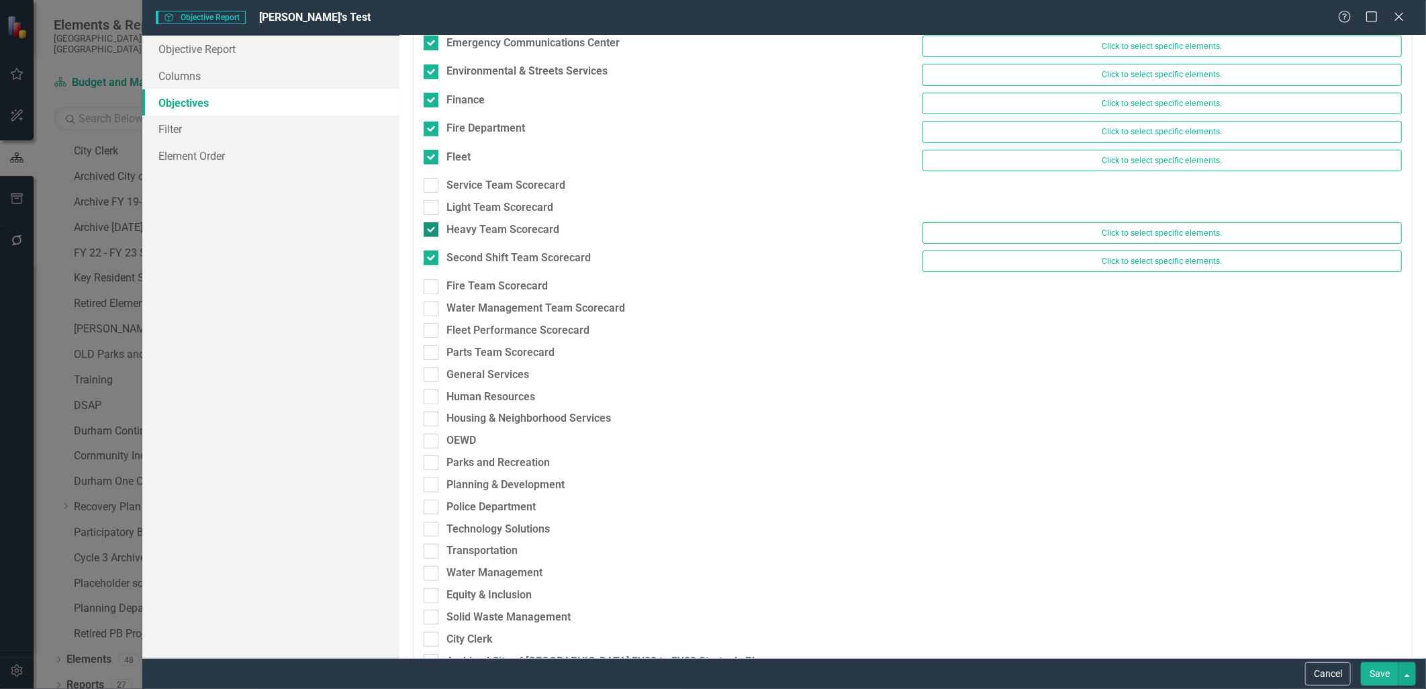
click at [428, 226] on input "Heavy Team Scorecard" at bounding box center [428, 226] width 9 height 9
checkbox input "false"
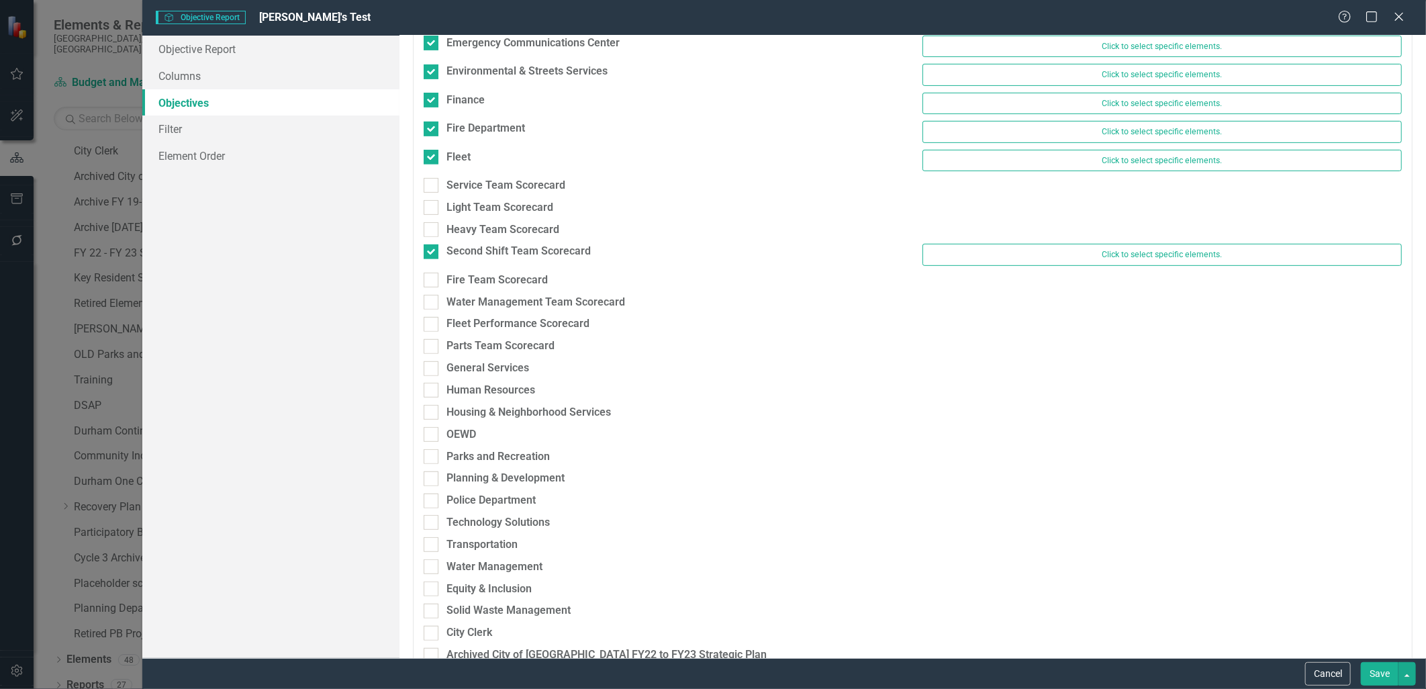
click at [427, 244] on div "Heavy Team Scorecard" at bounding box center [663, 233] width 499 height 22
click at [427, 262] on div "Second Shift Team Scorecard" at bounding box center [663, 253] width 499 height 19
click at [431, 265] on div "Second Shift Team Scorecard Click to select specific elements." at bounding box center [913, 258] width 998 height 28
click at [434, 253] on div at bounding box center [431, 251] width 15 height 15
click at [432, 253] on input "Second Shift Team Scorecard" at bounding box center [428, 248] width 9 height 9
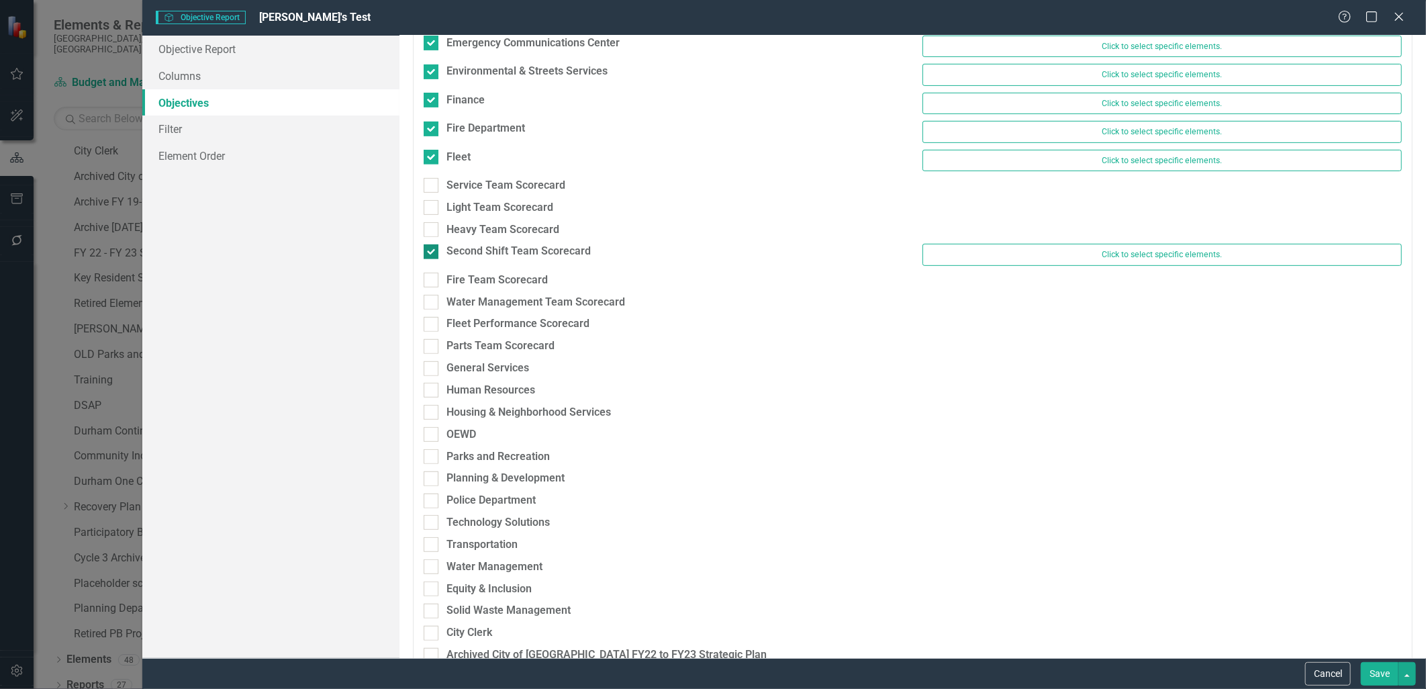
checkbox input "false"
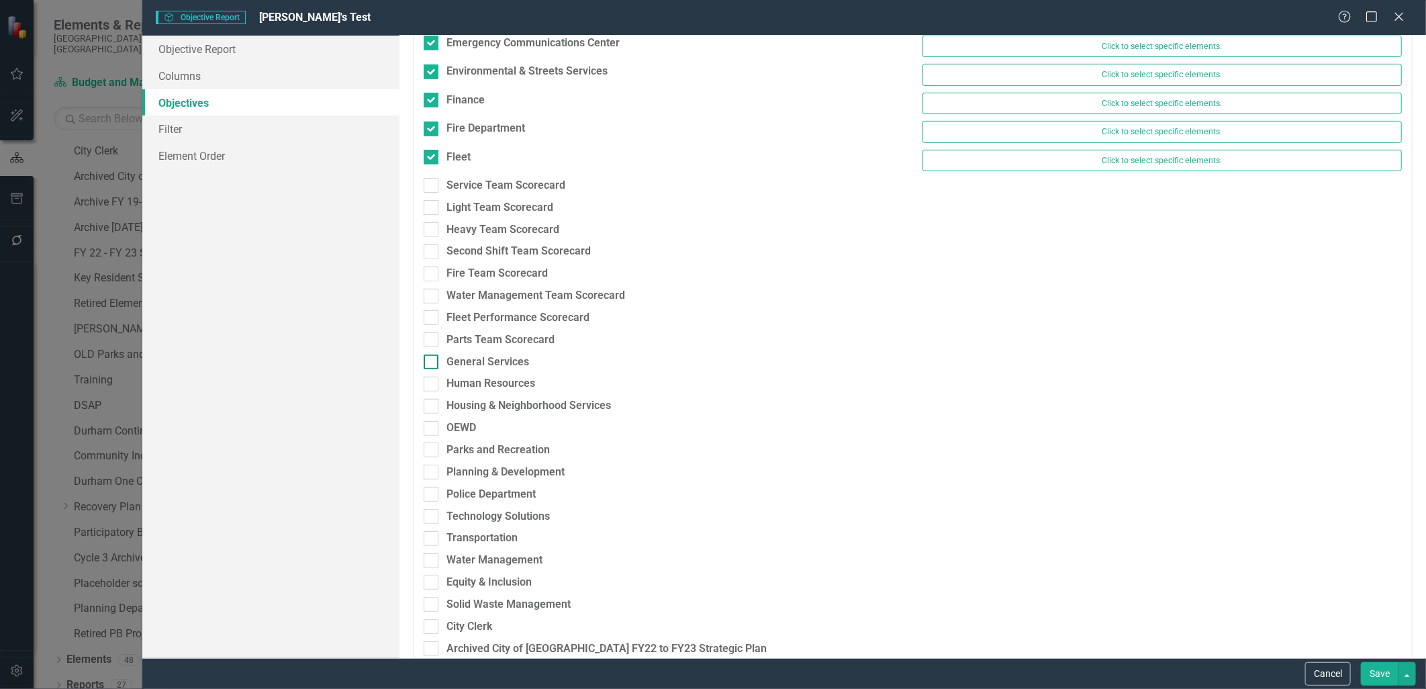
click at [432, 358] on input "General Services" at bounding box center [428, 358] width 9 height 9
checkbox input "true"
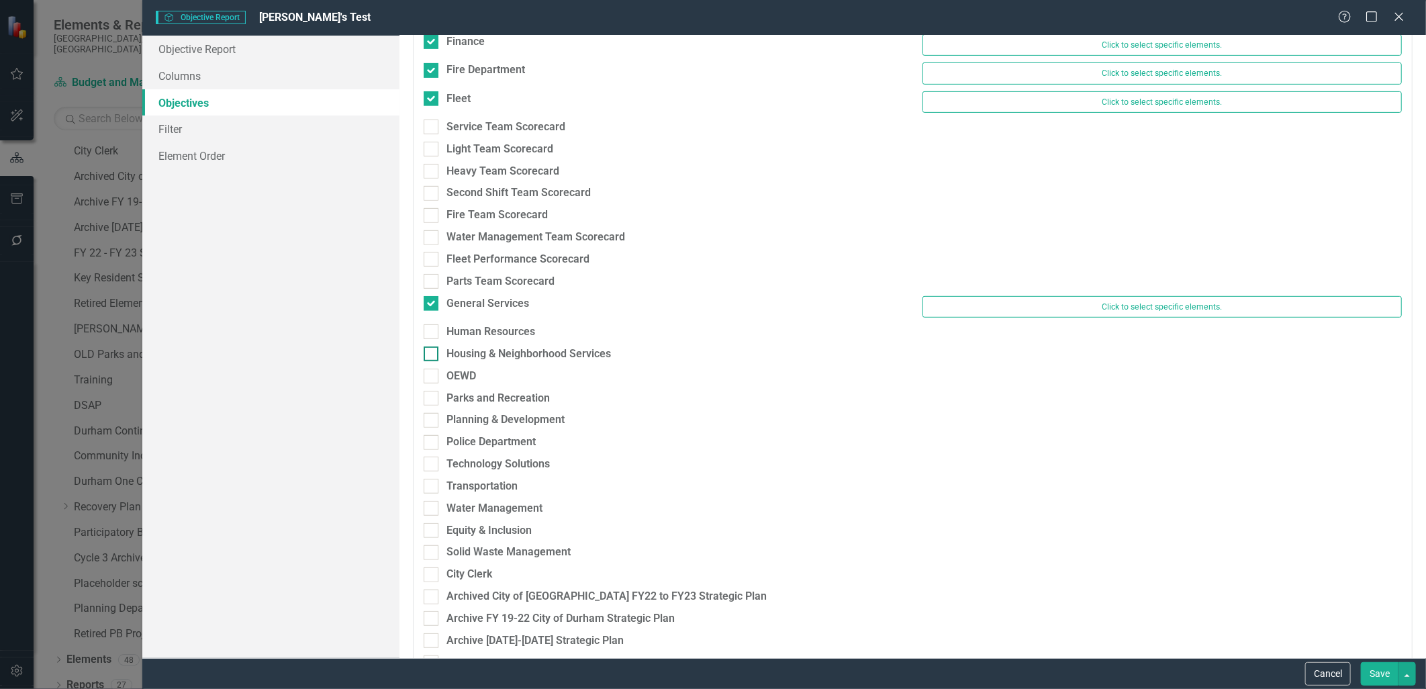
scroll to position [447, 0]
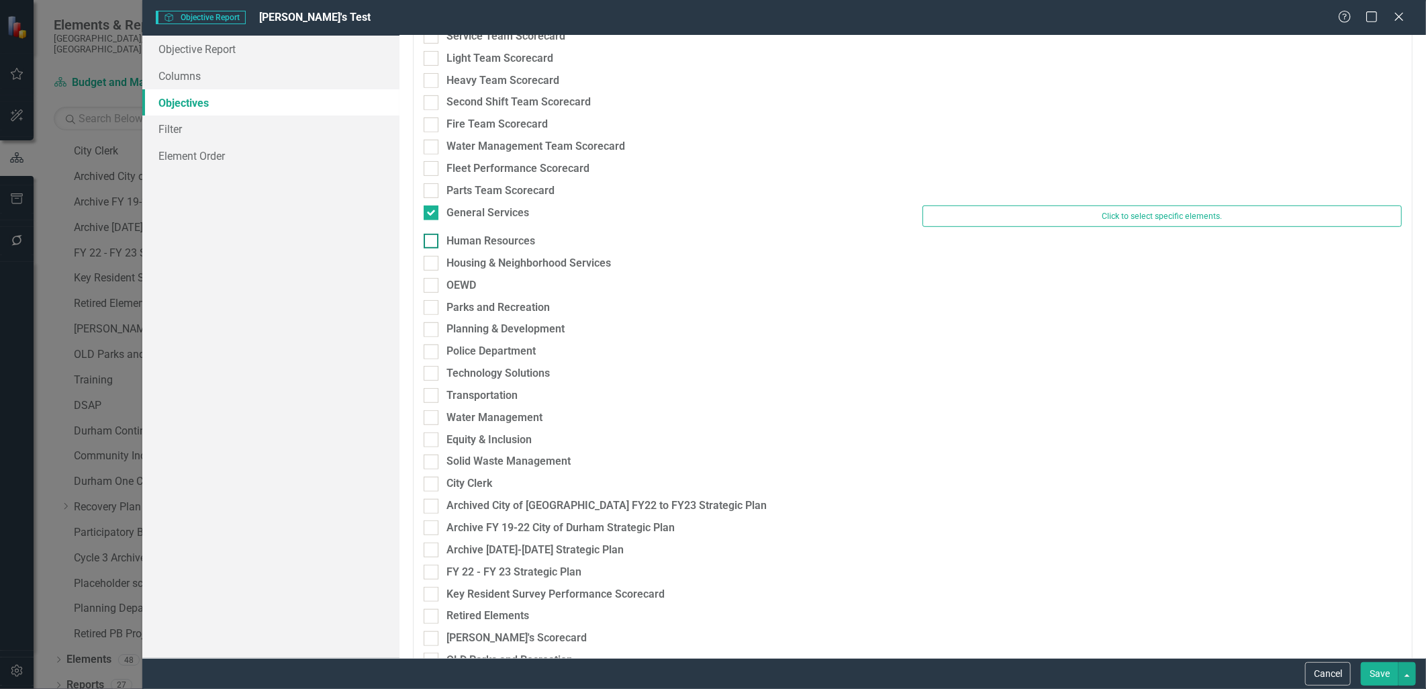
click at [432, 246] on div at bounding box center [431, 241] width 15 height 15
click at [432, 242] on input "Human Resources" at bounding box center [428, 238] width 9 height 9
checkbox input "true"
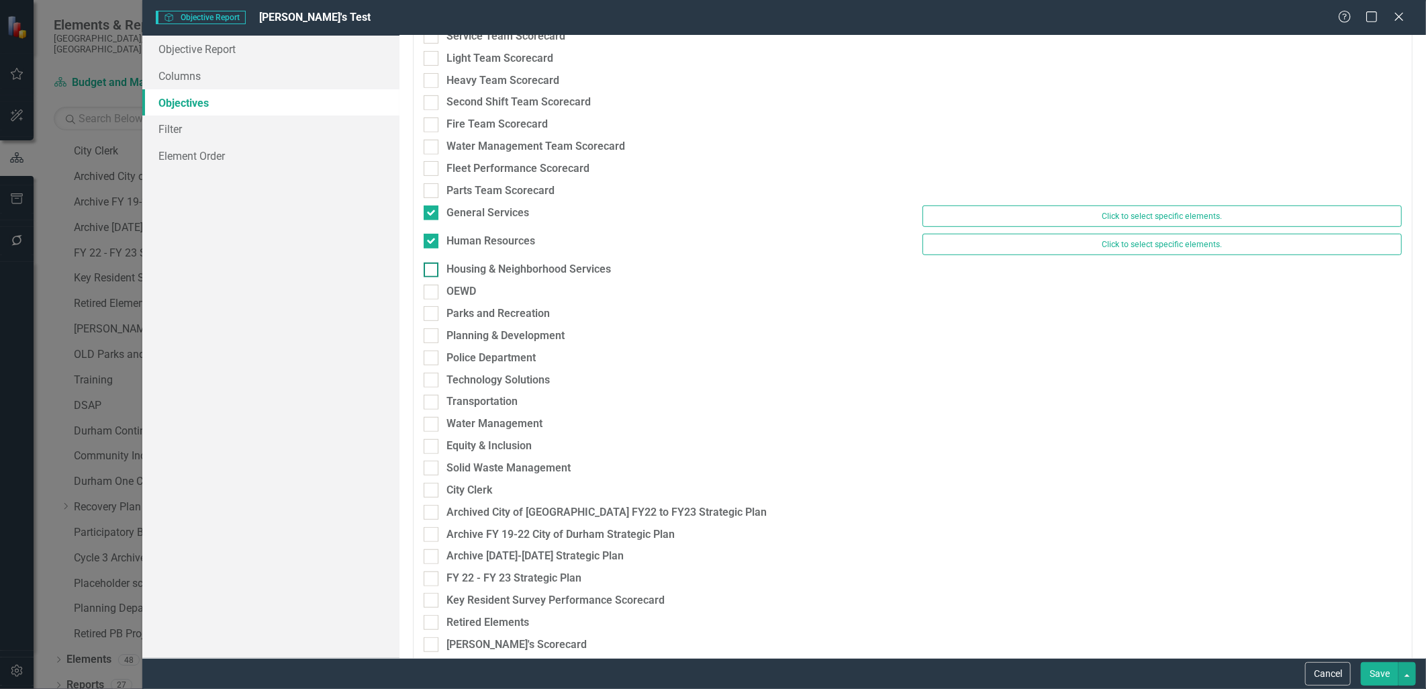
click at [432, 273] on div at bounding box center [431, 269] width 15 height 15
click at [432, 271] on input "Housing & Neighborhood Services" at bounding box center [428, 266] width 9 height 9
checkbox input "true"
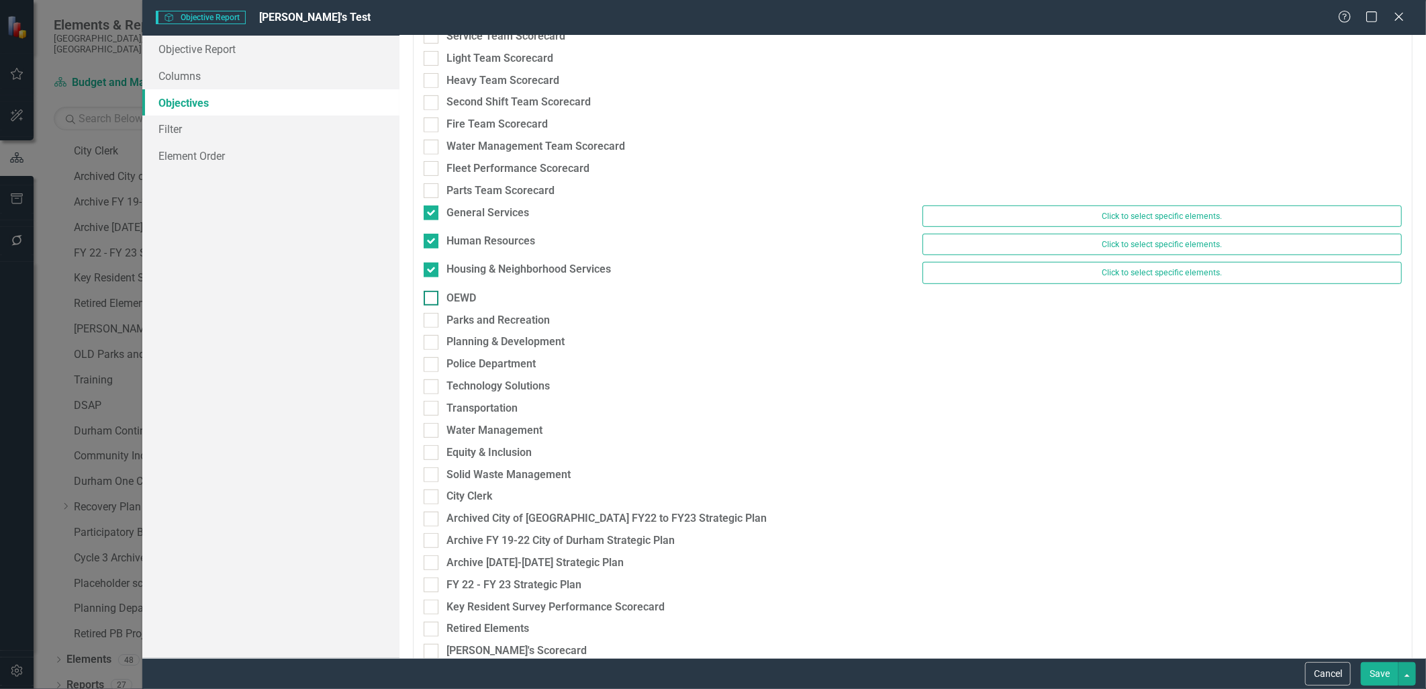
click at [431, 297] on input "OEWD" at bounding box center [428, 295] width 9 height 9
checkbox input "true"
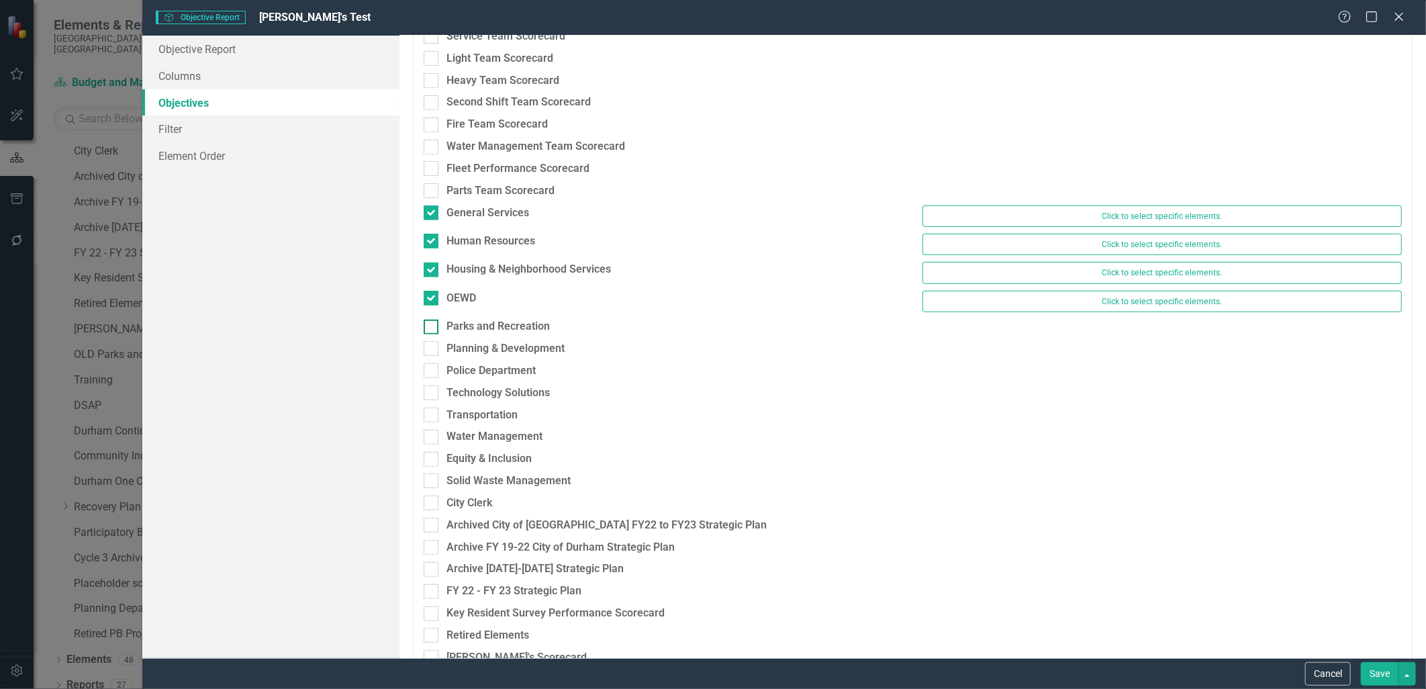
click at [430, 323] on input "Parks and Recreation" at bounding box center [428, 324] width 9 height 9
checkbox input "true"
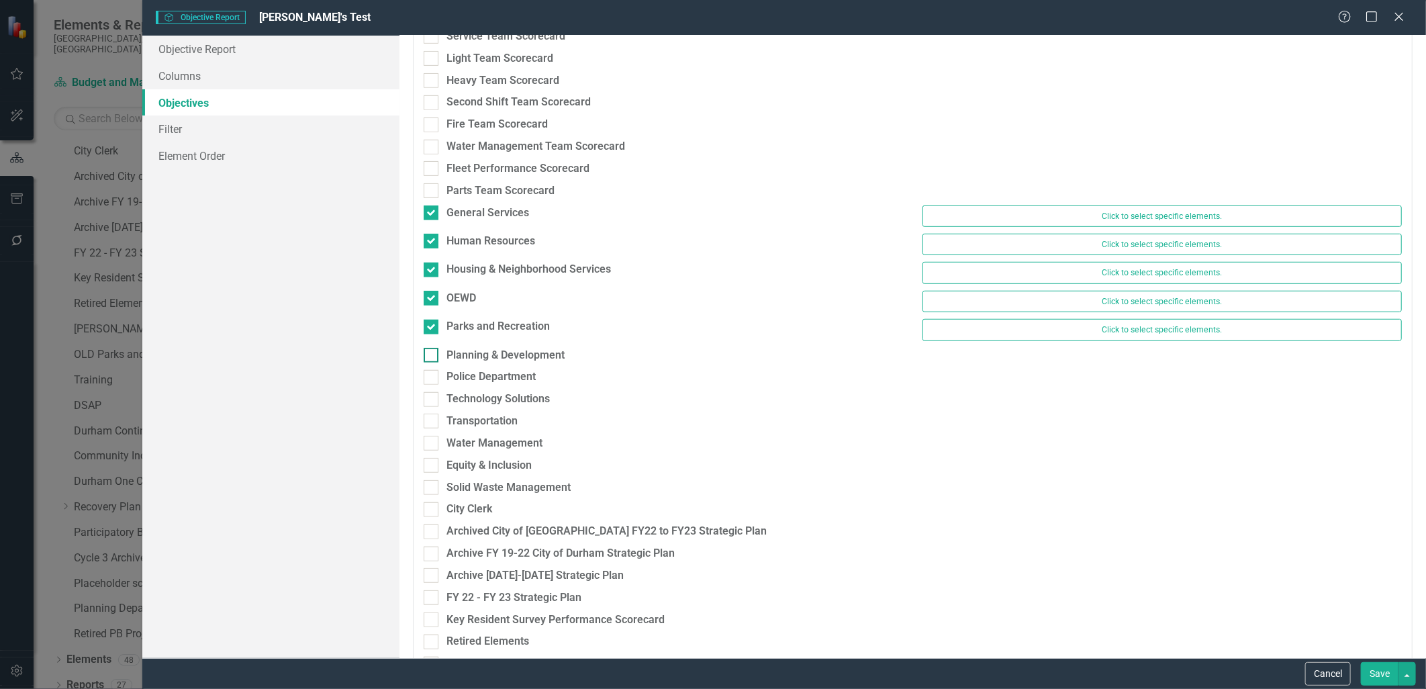
click at [436, 351] on div at bounding box center [431, 355] width 15 height 15
click at [432, 351] on input "Planning & Development" at bounding box center [428, 352] width 9 height 9
checkbox input "true"
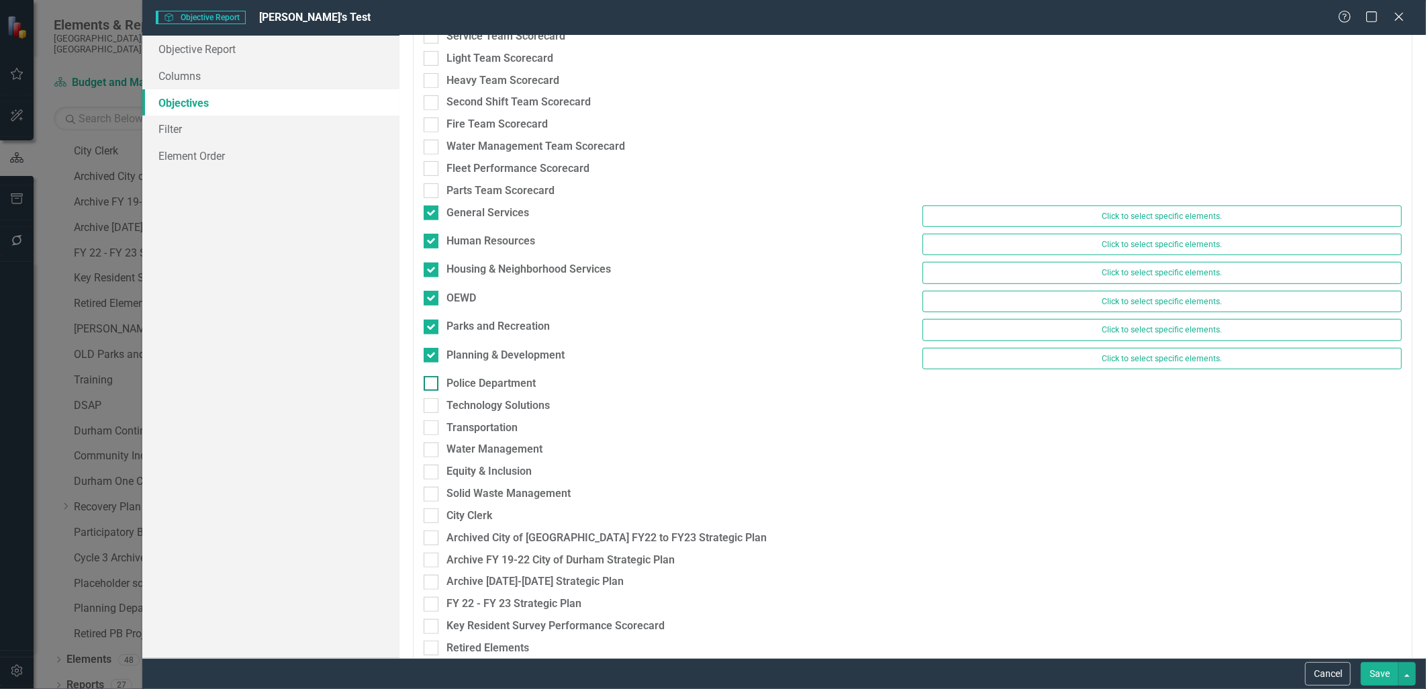
click at [430, 387] on div at bounding box center [431, 383] width 15 height 15
click at [430, 385] on input "Police Department" at bounding box center [428, 380] width 9 height 9
checkbox input "true"
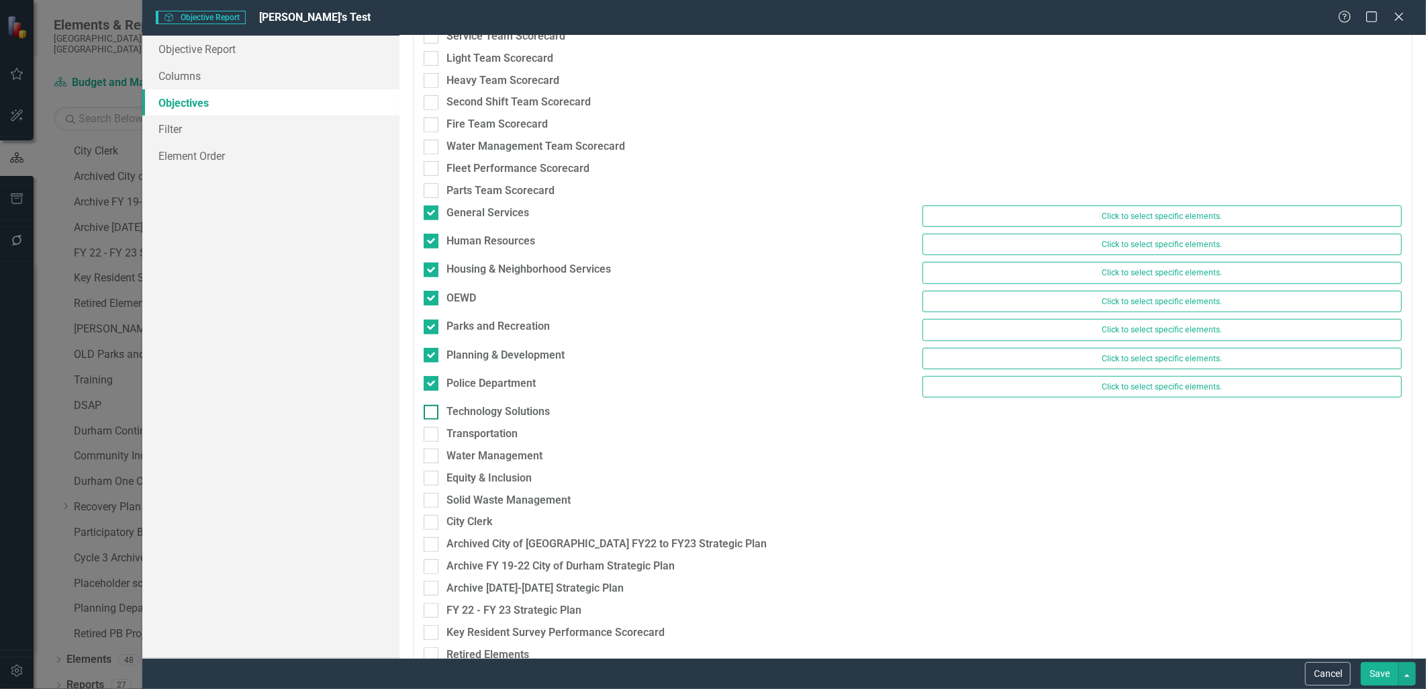
click at [434, 412] on div at bounding box center [431, 412] width 15 height 15
click at [432, 412] on input "Technology Solutions" at bounding box center [428, 409] width 9 height 9
checkbox input "true"
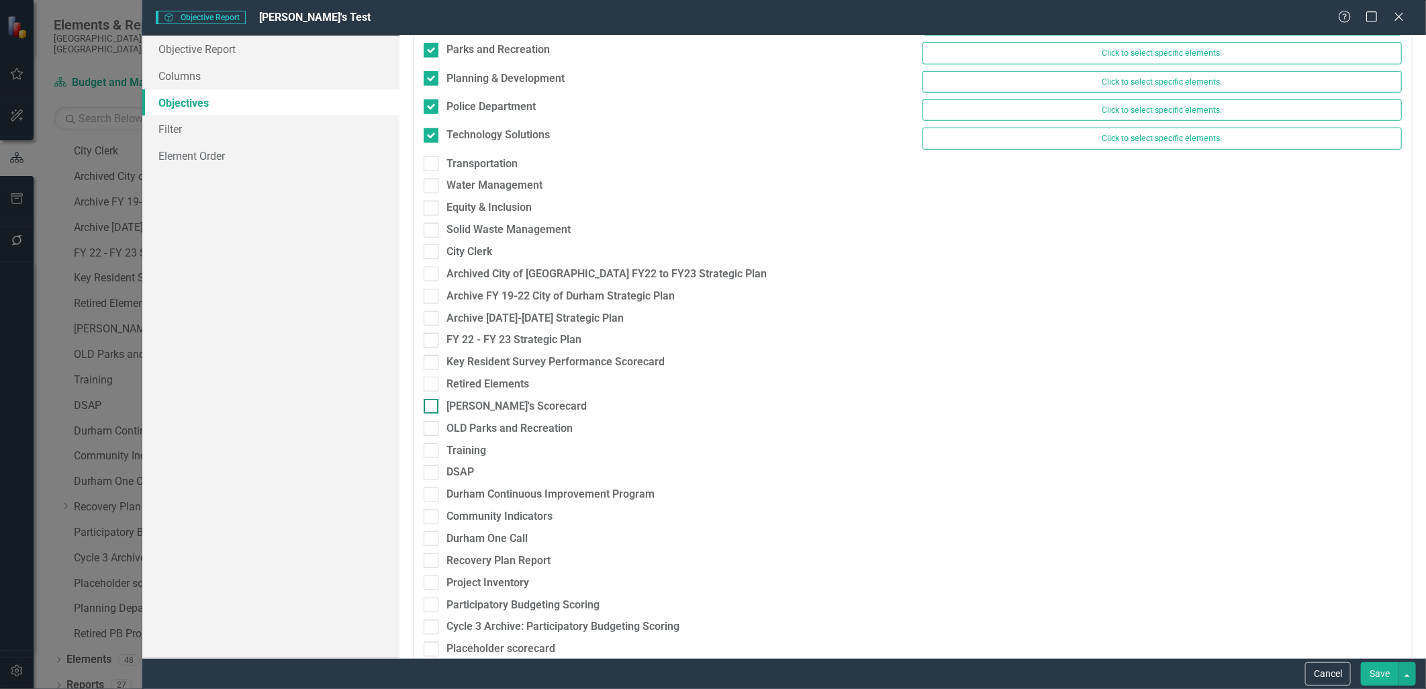
scroll to position [746, 0]
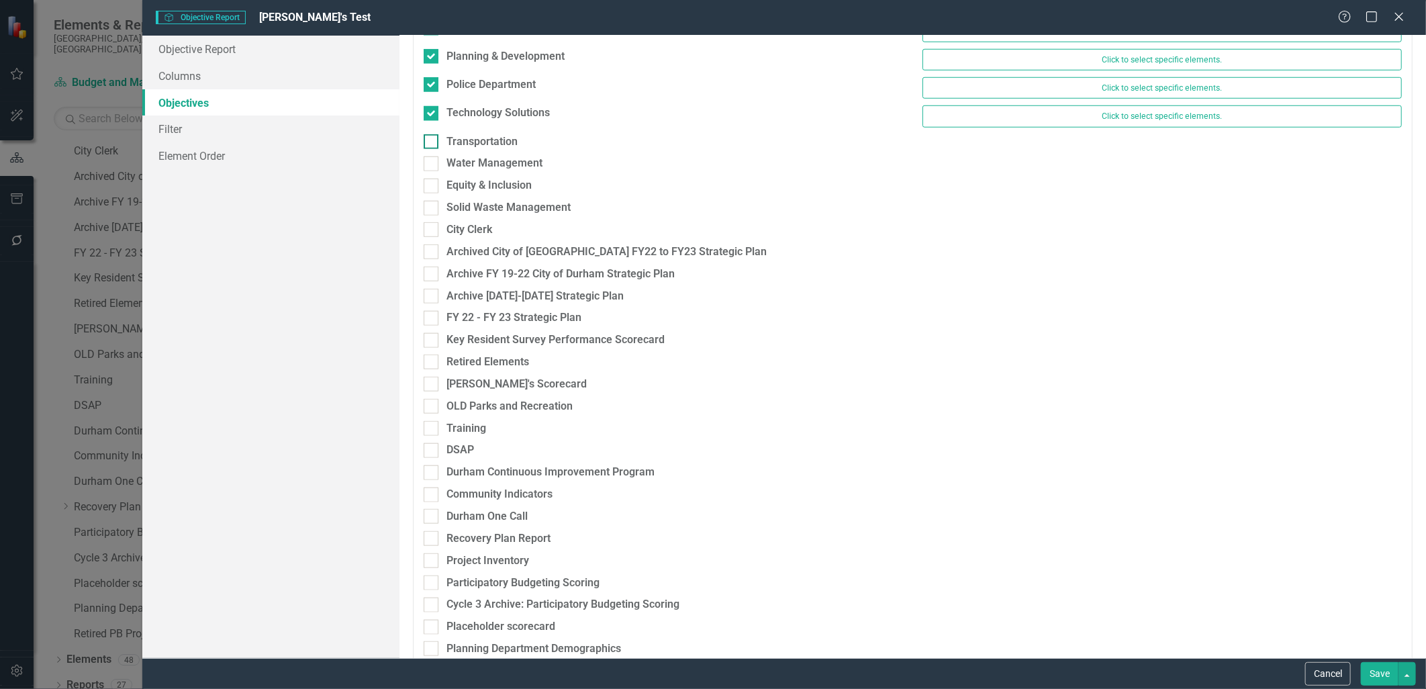
click at [431, 142] on input "Transportation" at bounding box center [428, 138] width 9 height 9
checkbox input "true"
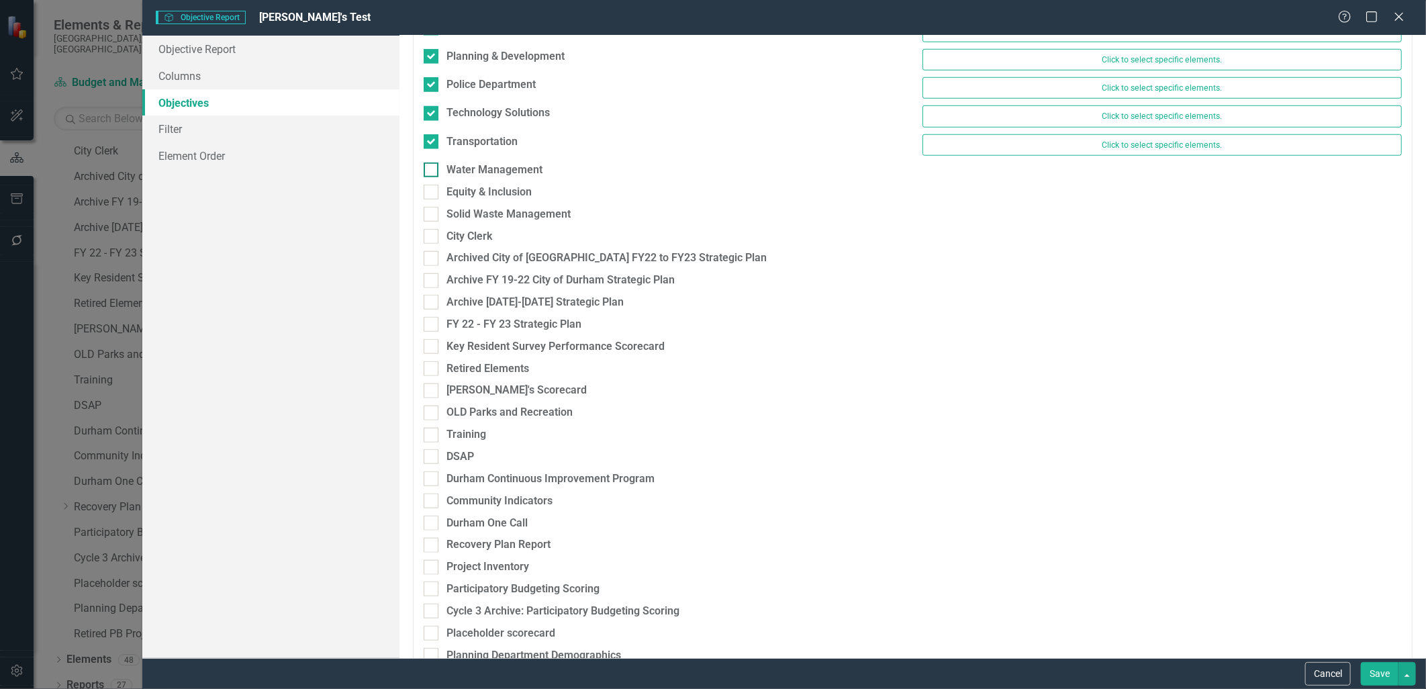
click at [431, 171] on input "Water Management" at bounding box center [428, 166] width 9 height 9
checkbox input "true"
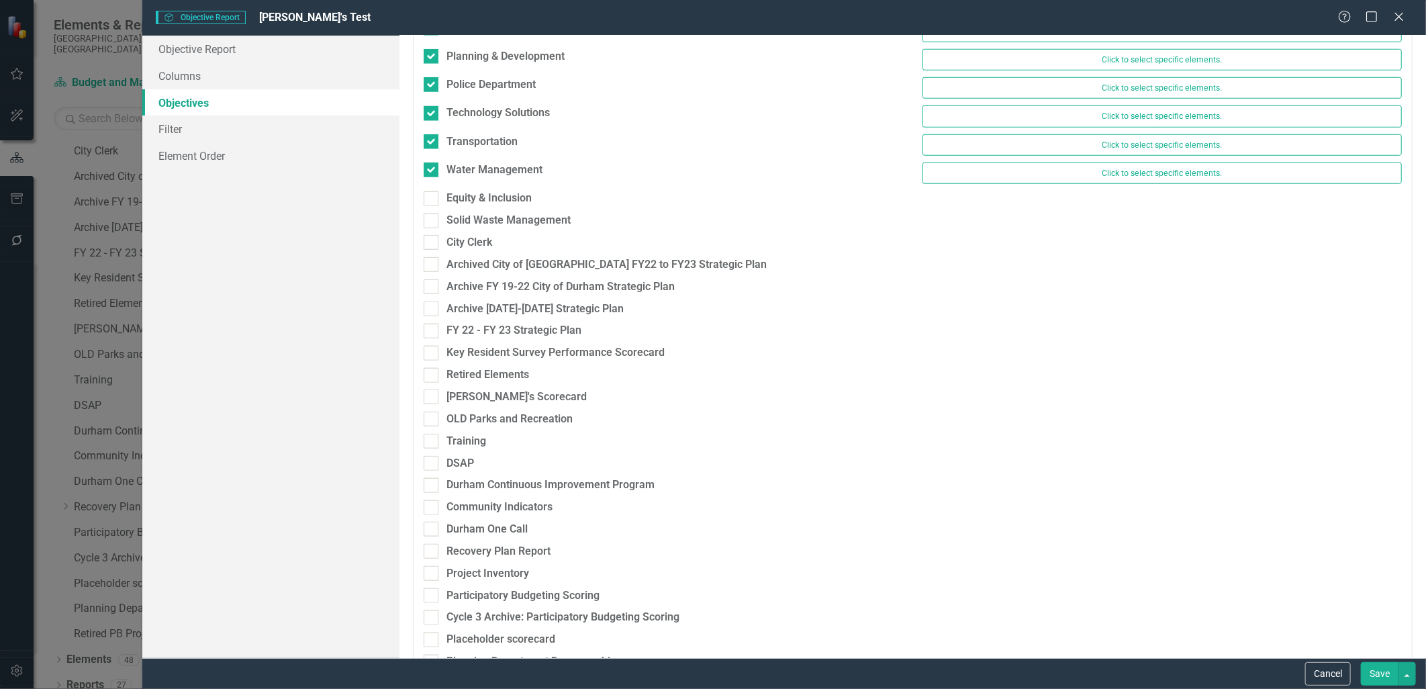
click at [436, 213] on div "Equity & Inclusion" at bounding box center [663, 202] width 499 height 22
click at [434, 203] on div at bounding box center [431, 198] width 15 height 15
click at [432, 200] on input "Equity & Inclusion" at bounding box center [428, 195] width 9 height 9
checkbox input "true"
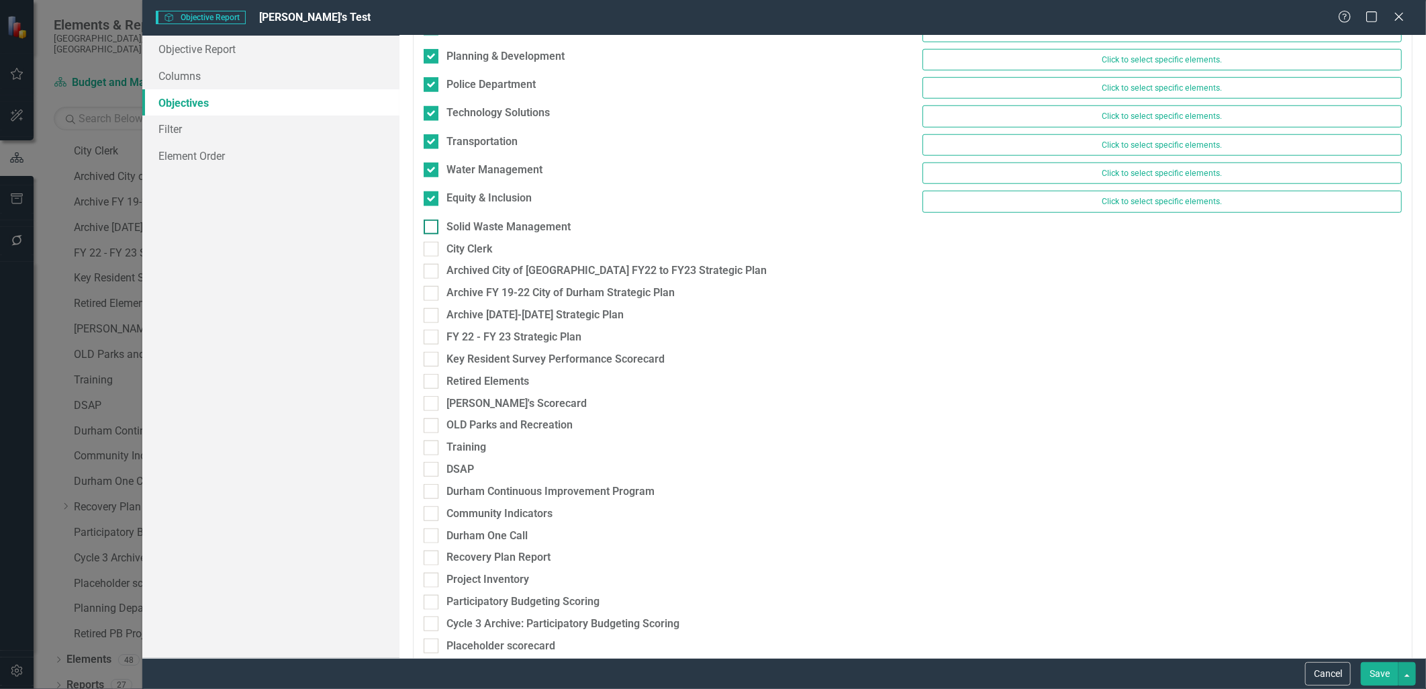
click at [431, 224] on input "Solid Waste Management" at bounding box center [428, 224] width 9 height 9
checkbox input "true"
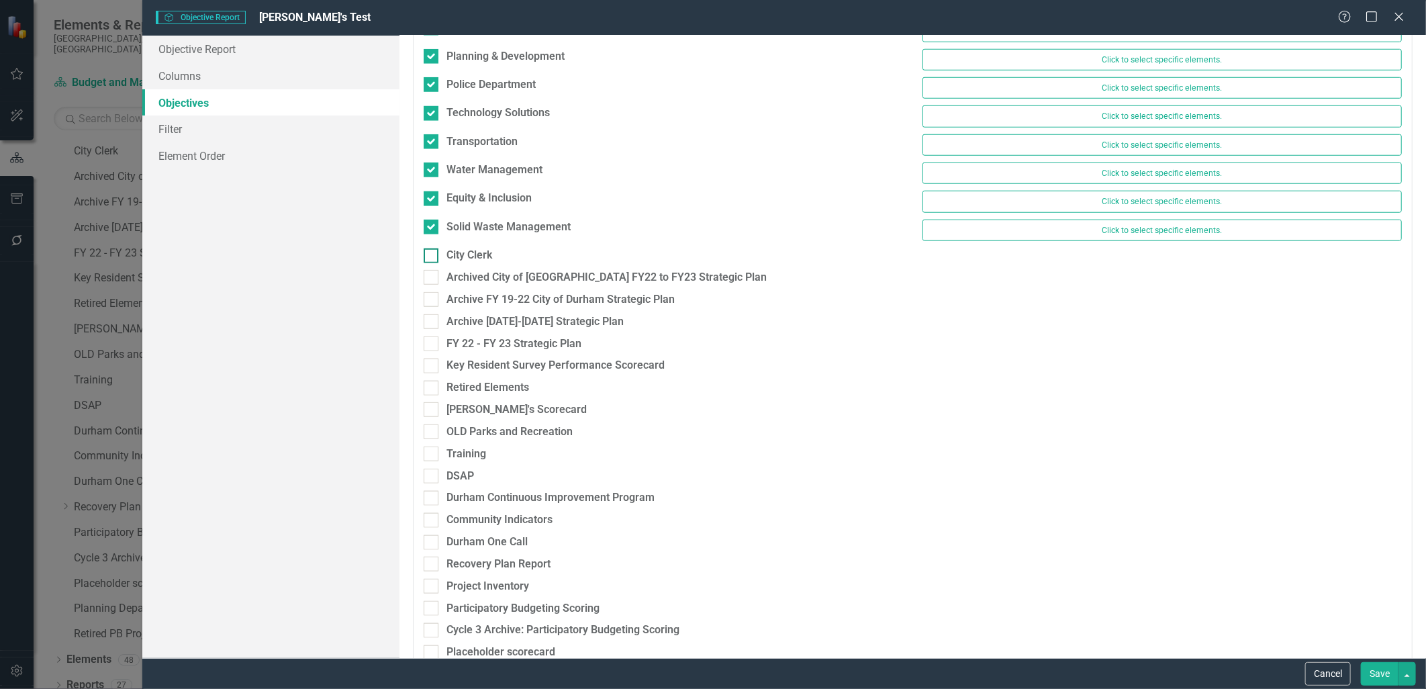
click at [430, 251] on input "City Clerk" at bounding box center [428, 252] width 9 height 9
checkbox input "true"
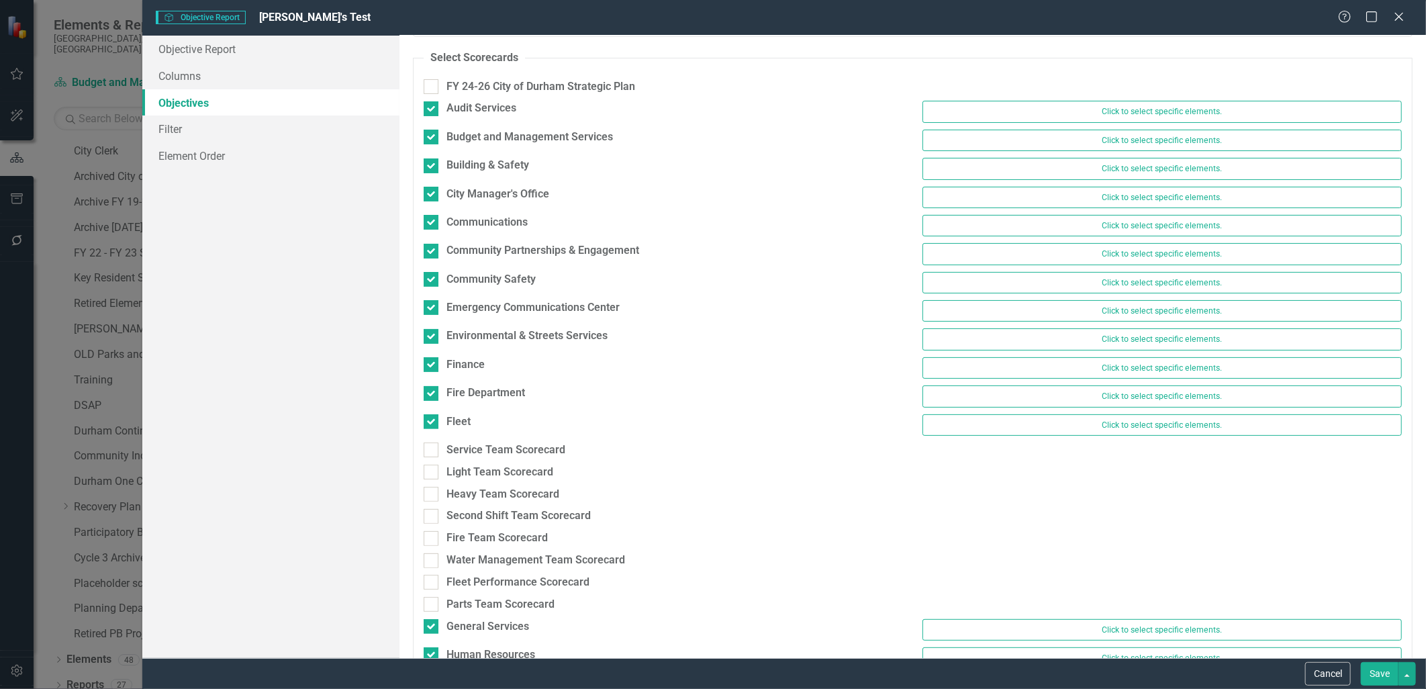
scroll to position [0, 0]
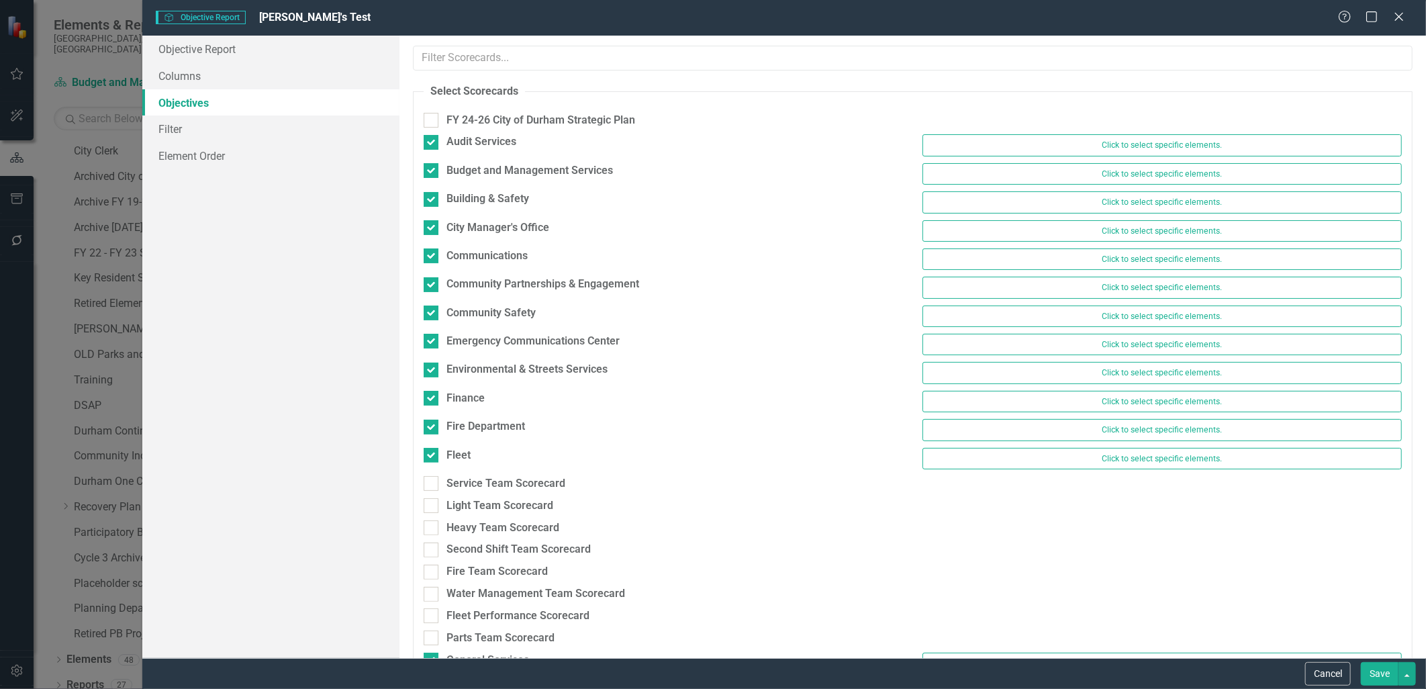
click at [1376, 665] on button "Save" at bounding box center [1380, 673] width 38 height 23
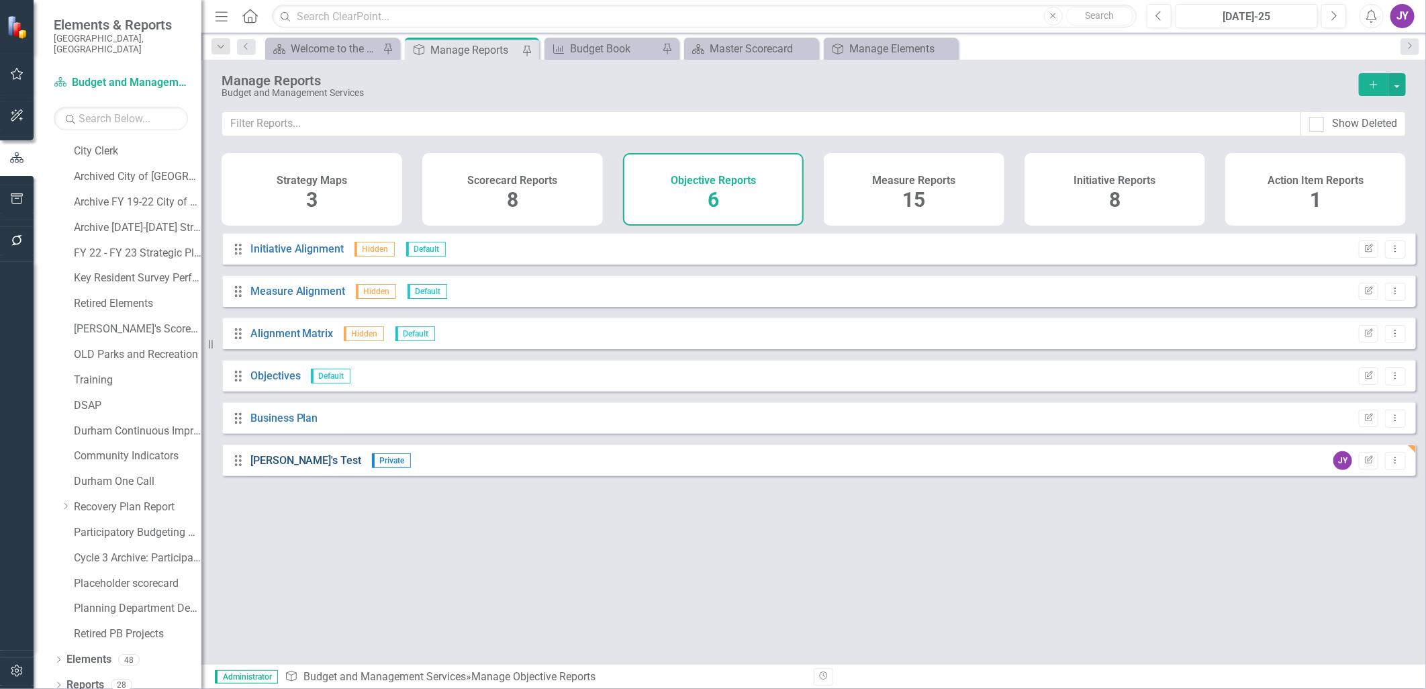
click at [271, 467] on link "[PERSON_NAME]'s Test" at bounding box center [305, 460] width 111 height 13
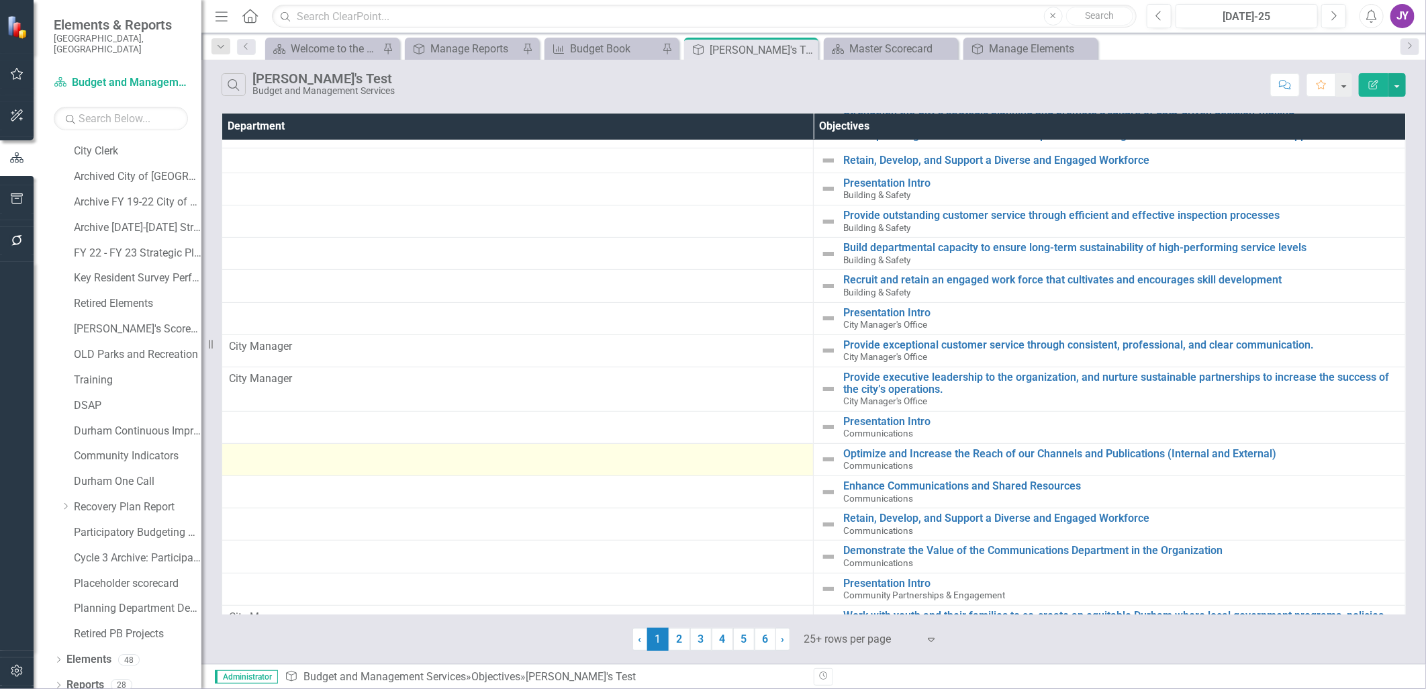
scroll to position [344, 0]
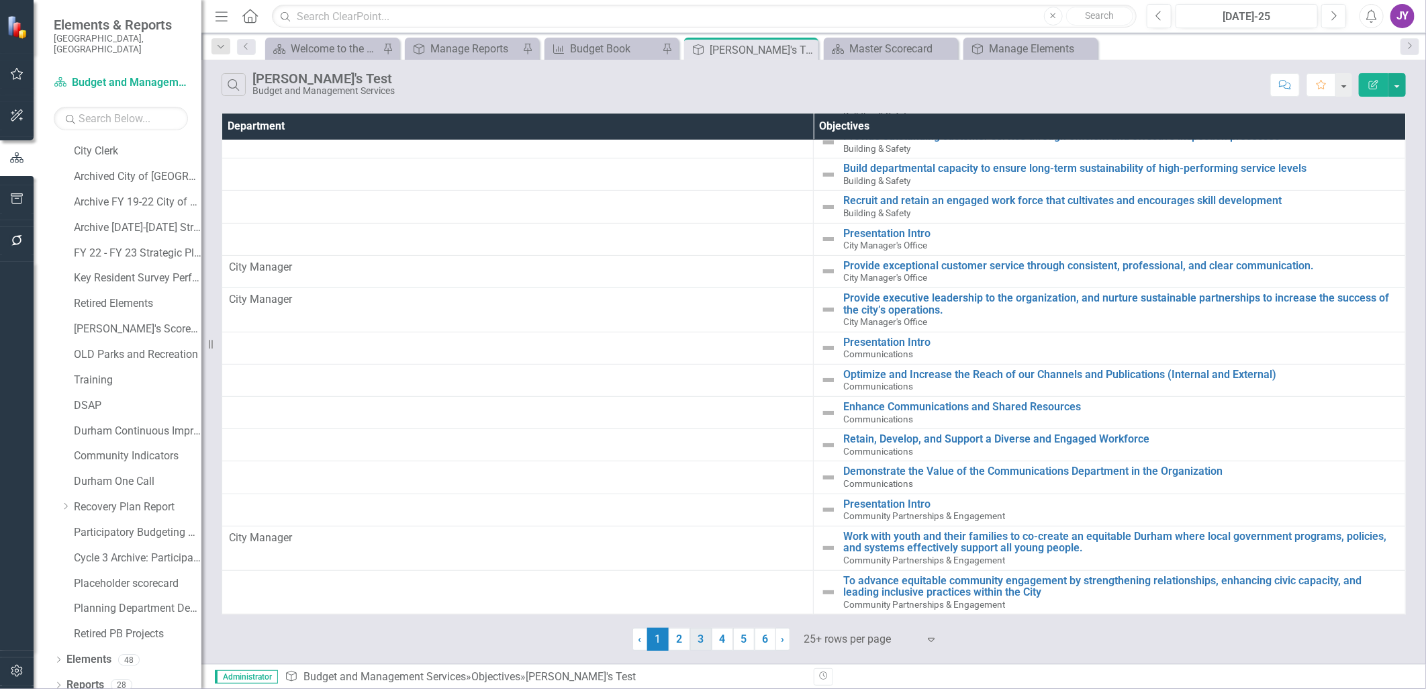
click at [700, 634] on link "3" at bounding box center [700, 639] width 21 height 23
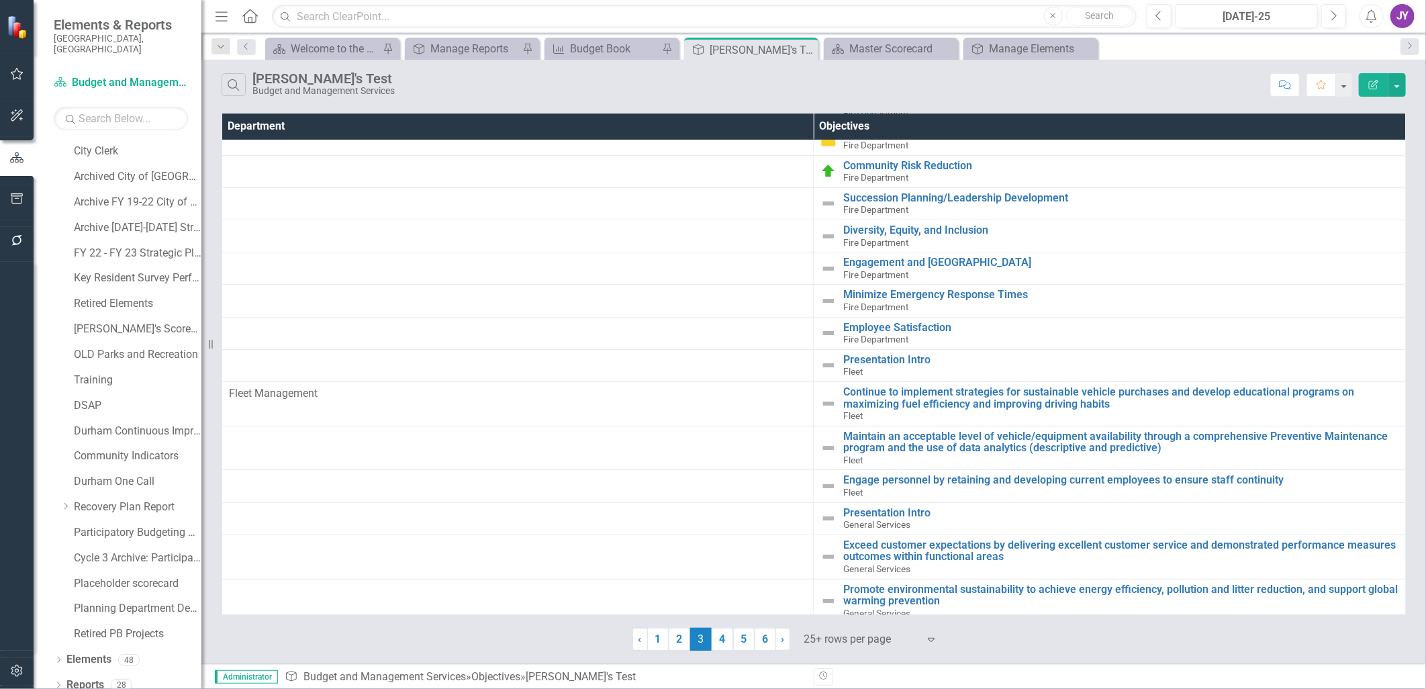
scroll to position [156, 0]
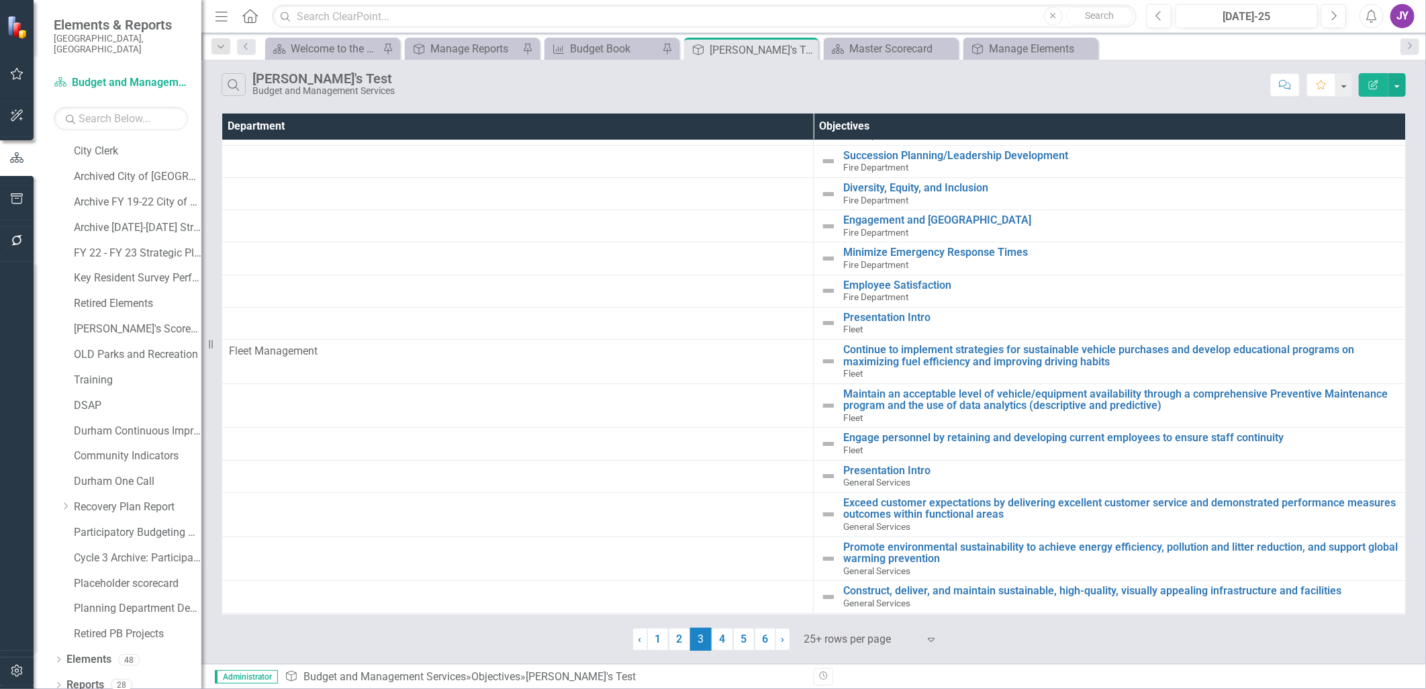
click at [880, 638] on div at bounding box center [861, 639] width 114 height 18
click at [868, 608] on div "Display All Rows" at bounding box center [872, 617] width 148 height 22
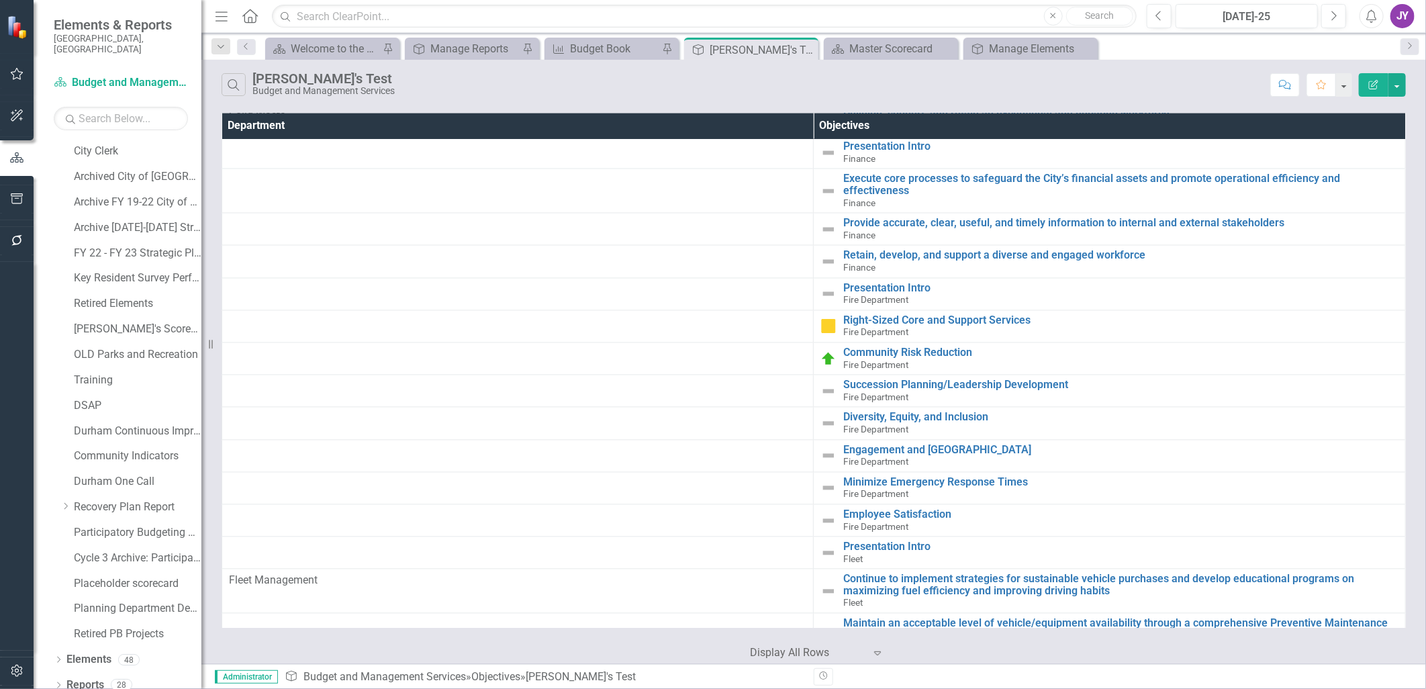
scroll to position [1939, 0]
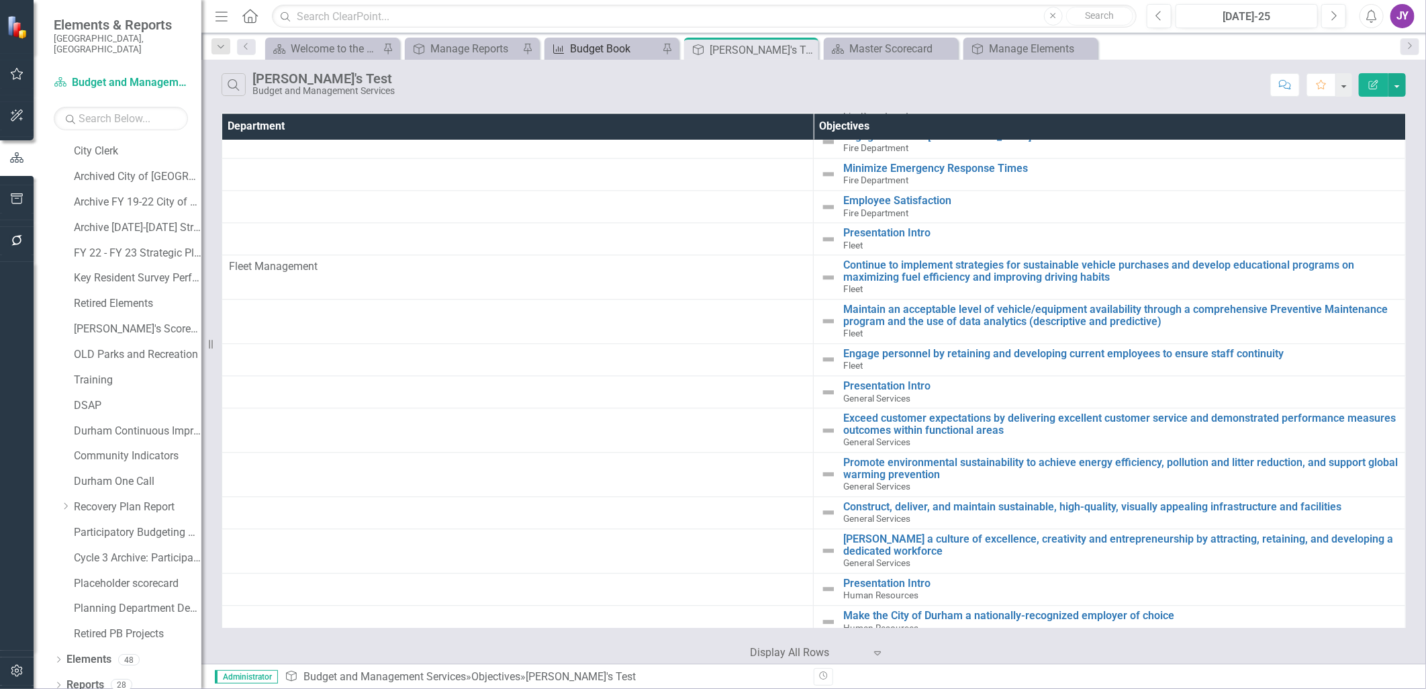
click at [568, 50] on link "Measure Budget Book" at bounding box center [603, 48] width 111 height 17
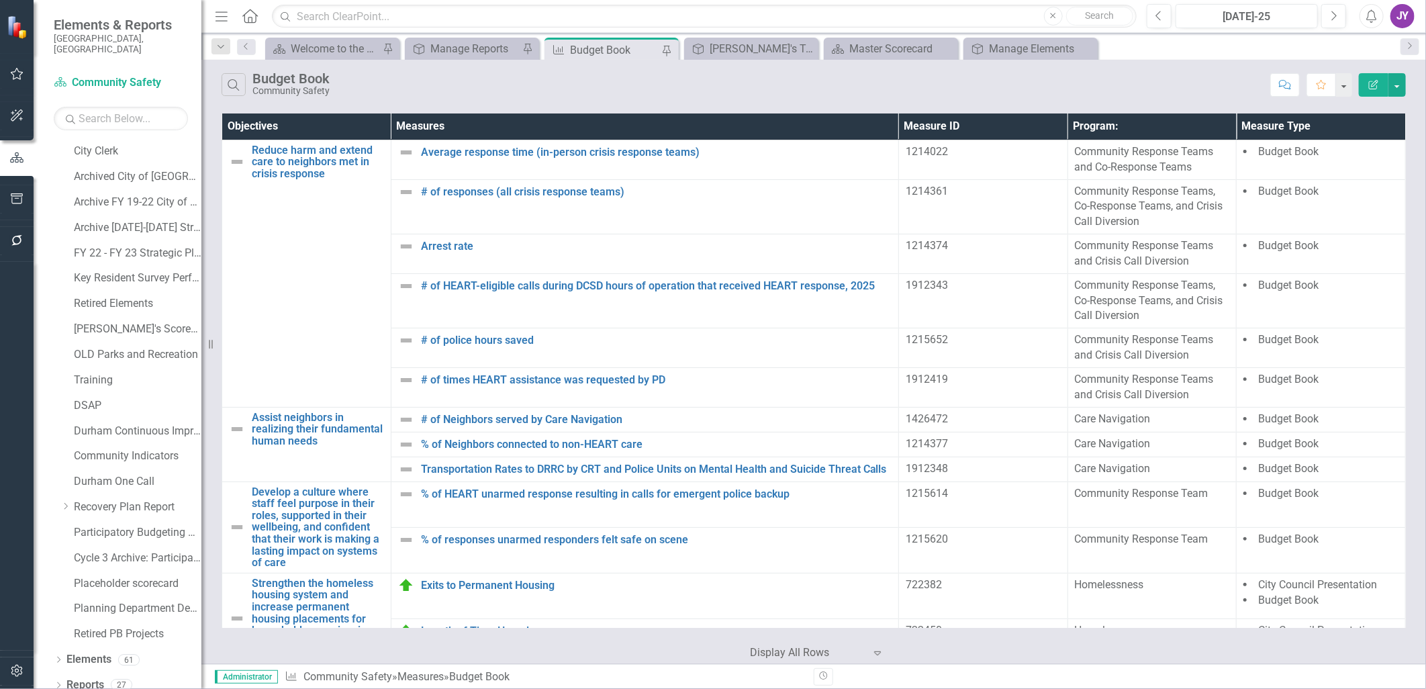
click at [772, 62] on div "Search Budget Book Community Safety Comment Favorite Edit Report" at bounding box center [813, 82] width 1224 height 44
click at [764, 55] on div "[PERSON_NAME]'s Test" at bounding box center [754, 48] width 89 height 17
